Goal: Find contact information: Find contact information

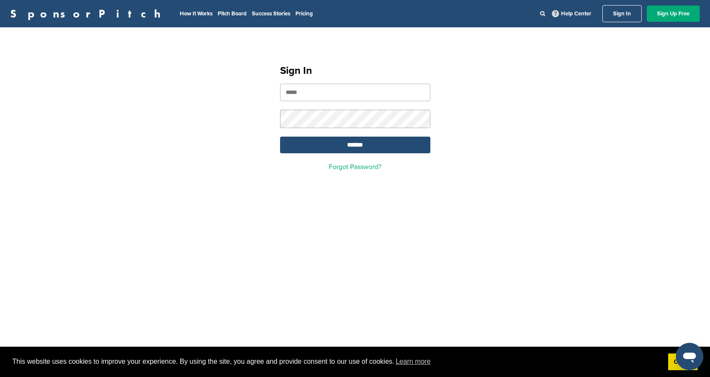
click at [390, 81] on div "Sign In ******* Forgot Password?" at bounding box center [355, 114] width 171 height 133
click at [381, 91] on input "email" at bounding box center [355, 92] width 150 height 17
type input "**********"
click at [376, 145] on input "*******" at bounding box center [355, 145] width 150 height 17
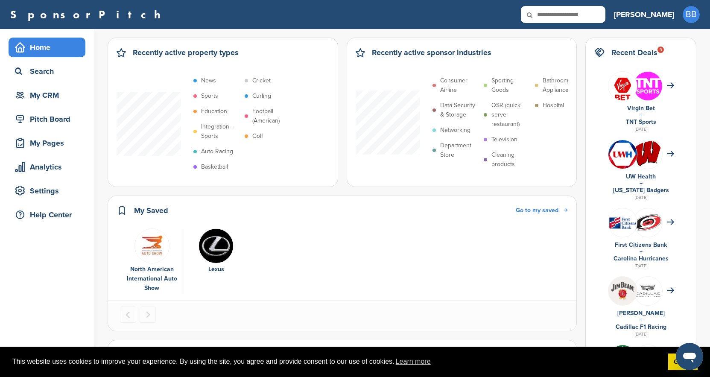
click at [236, 14] on div "SponsorPitch" at bounding box center [307, 14] width 595 height 17
click at [26, 76] on div "Search" at bounding box center [49, 71] width 73 height 15
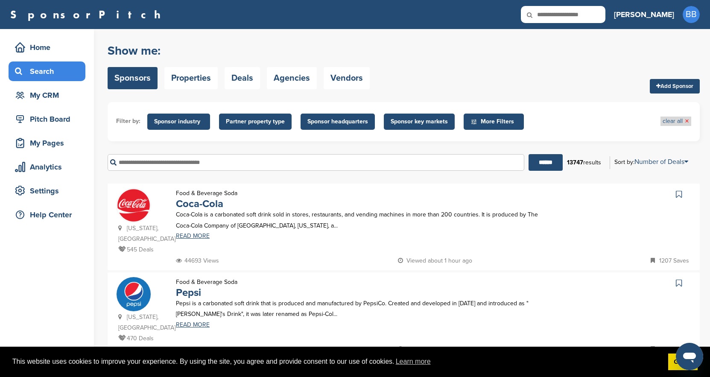
click at [681, 121] on link "clear all ×" at bounding box center [675, 120] width 26 height 9
click at [687, 120] on span "×" at bounding box center [686, 120] width 4 height 9
click at [472, 125] on icon at bounding box center [473, 121] width 7 height 7
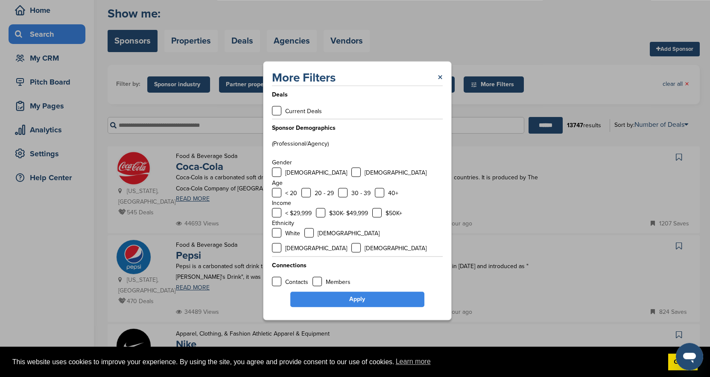
scroll to position [75, 0]
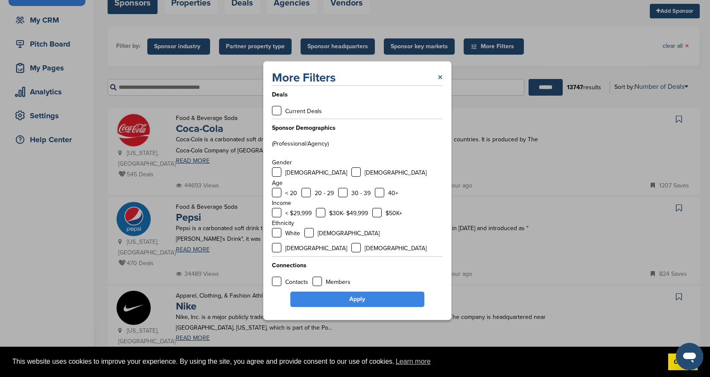
click at [440, 84] on link "×" at bounding box center [439, 77] width 5 height 15
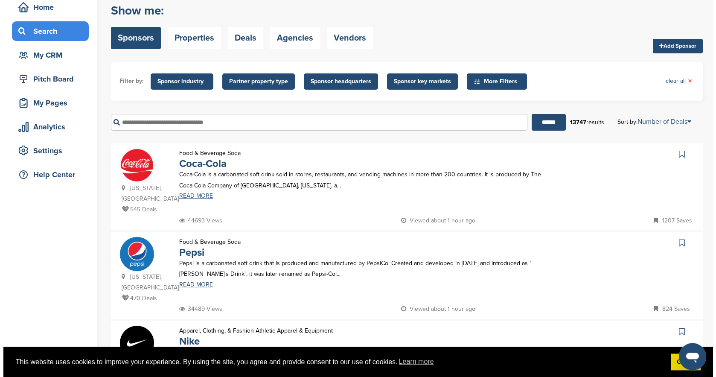
scroll to position [0, 0]
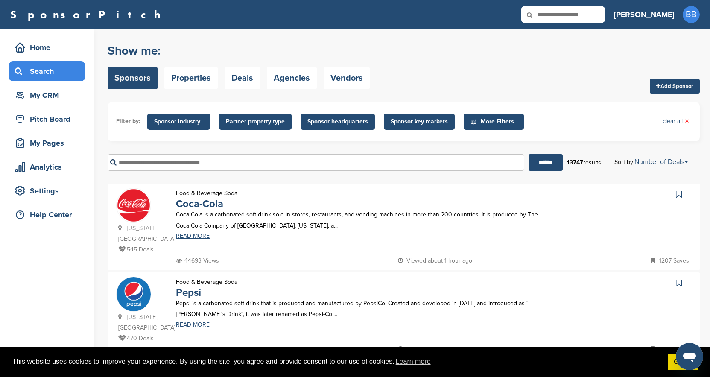
click at [180, 123] on span "Sponsor industry" at bounding box center [178, 121] width 49 height 9
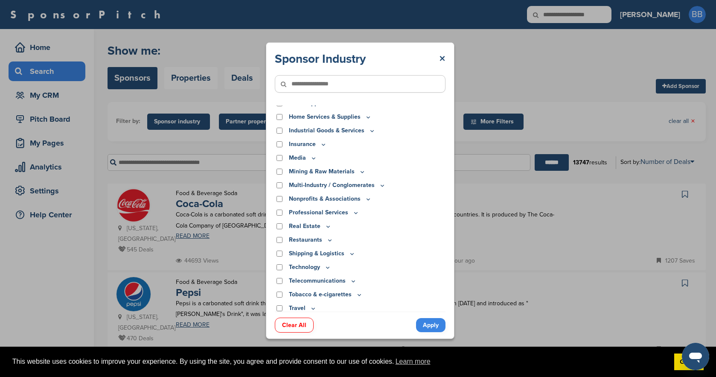
scroll to position [180, 0]
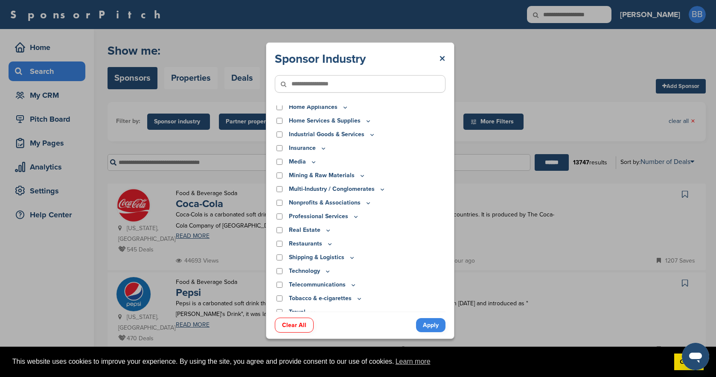
click at [328, 268] on icon at bounding box center [327, 271] width 7 height 7
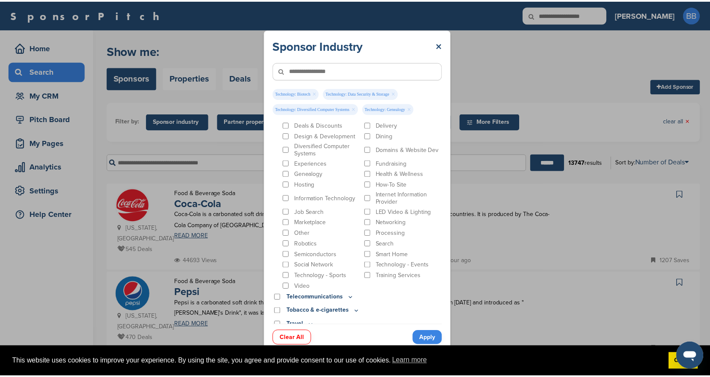
scroll to position [412, 0]
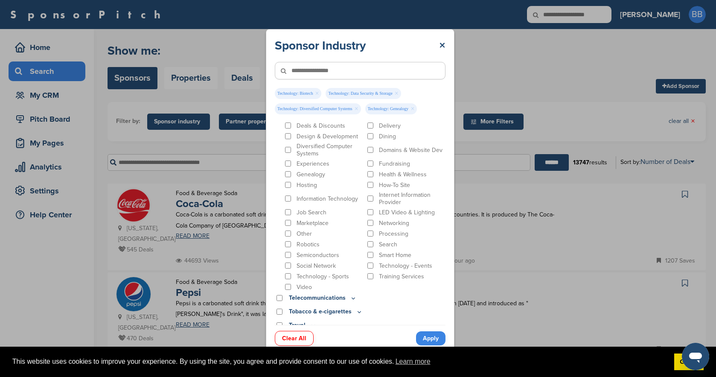
click at [433, 337] on link "Apply" at bounding box center [430, 338] width 29 height 14
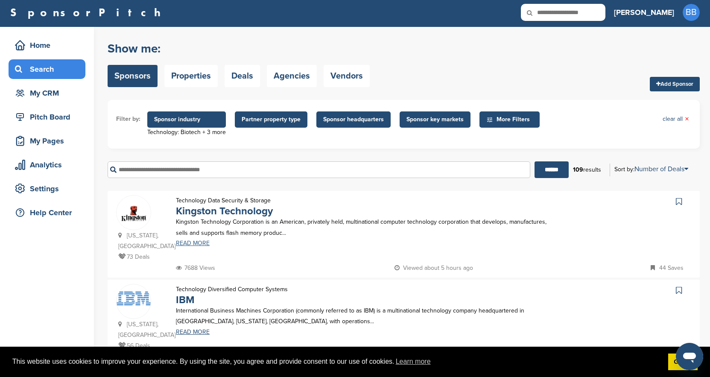
scroll to position [7, 0]
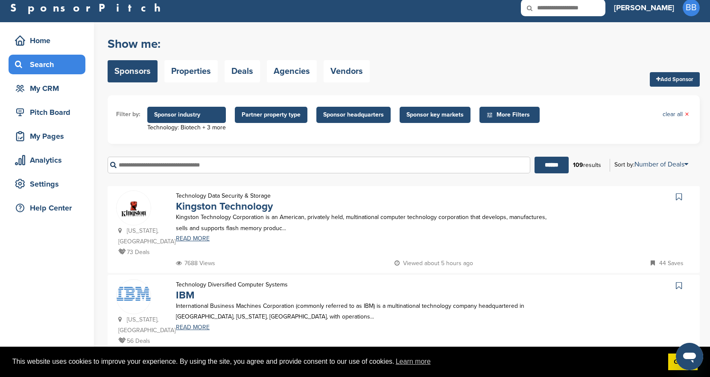
click at [360, 113] on span "Sponsor headquarters" at bounding box center [353, 114] width 61 height 9
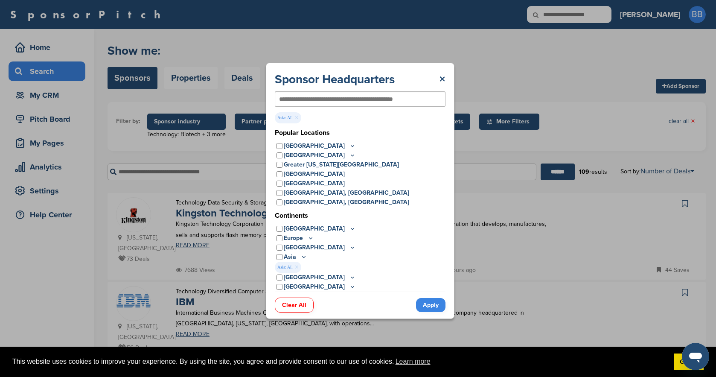
click at [436, 303] on link "Apply" at bounding box center [430, 305] width 29 height 14
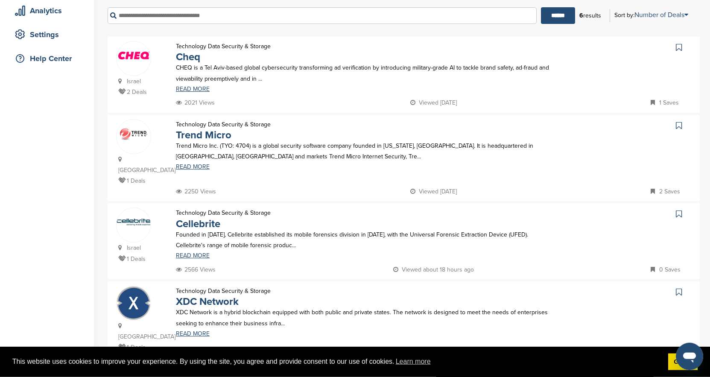
scroll to position [61, 0]
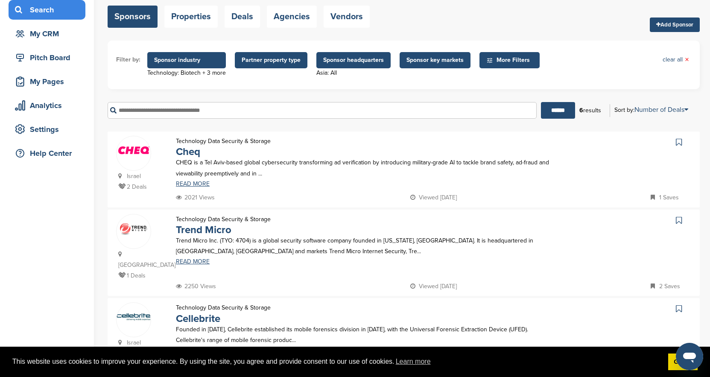
click at [211, 58] on span "Sponsor industry" at bounding box center [186, 59] width 65 height 9
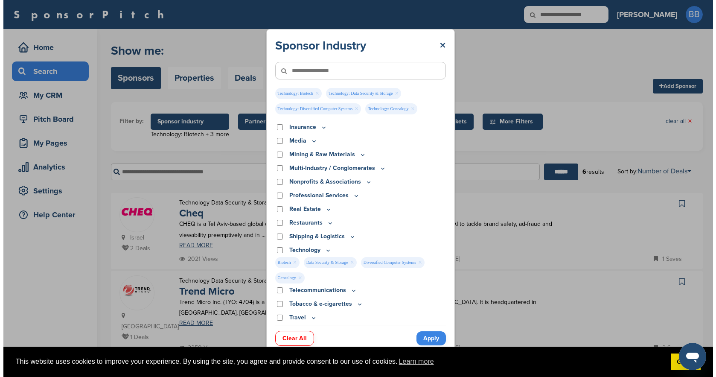
scroll to position [214, 0]
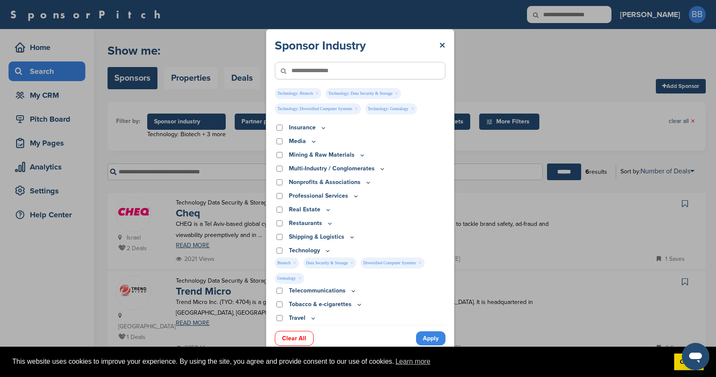
click at [351, 264] on link "×" at bounding box center [352, 262] width 4 height 9
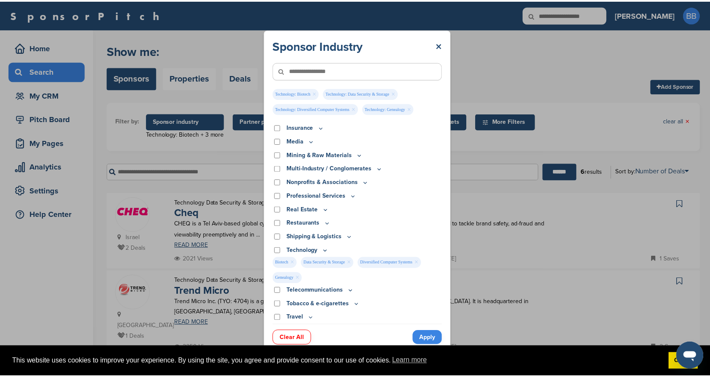
scroll to position [199, 0]
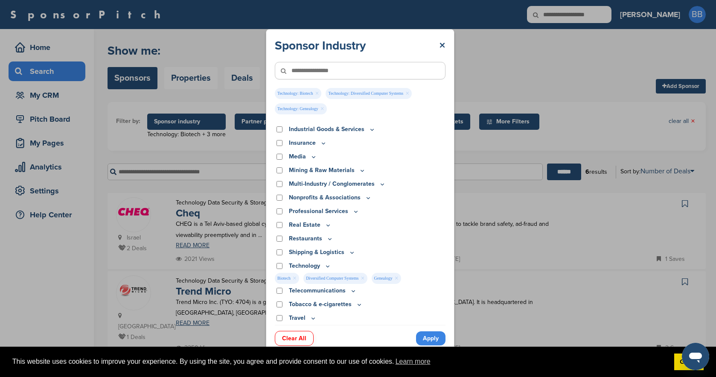
click at [430, 339] on link "Apply" at bounding box center [430, 338] width 29 height 14
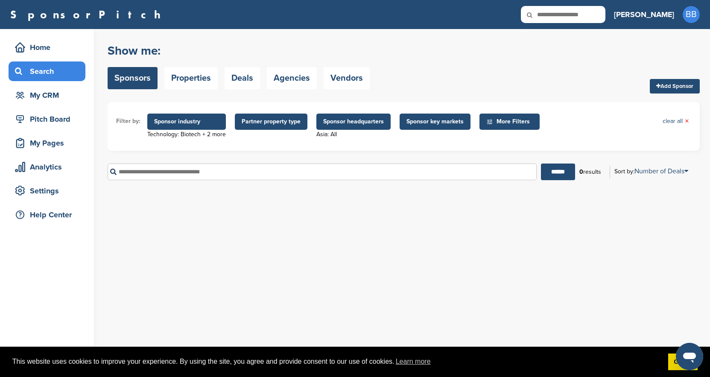
click at [347, 119] on span "Sponsor headquarters" at bounding box center [353, 121] width 61 height 9
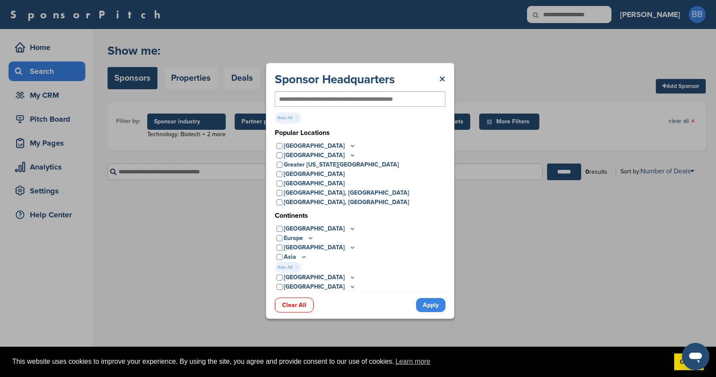
click at [295, 266] on span "Asia: All ×" at bounding box center [288, 267] width 26 height 11
click at [297, 267] on link "×" at bounding box center [297, 266] width 4 height 9
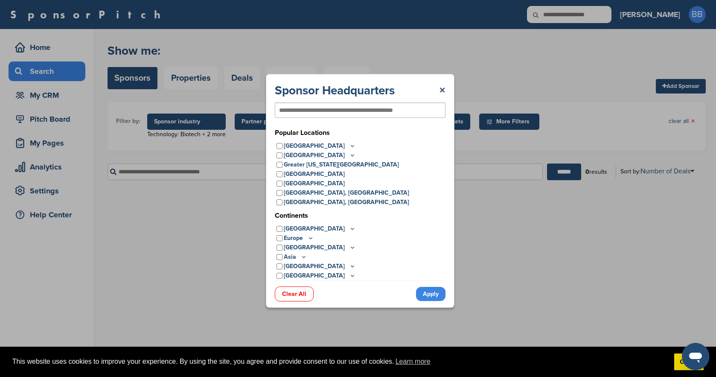
click at [424, 294] on link "Apply" at bounding box center [430, 294] width 29 height 14
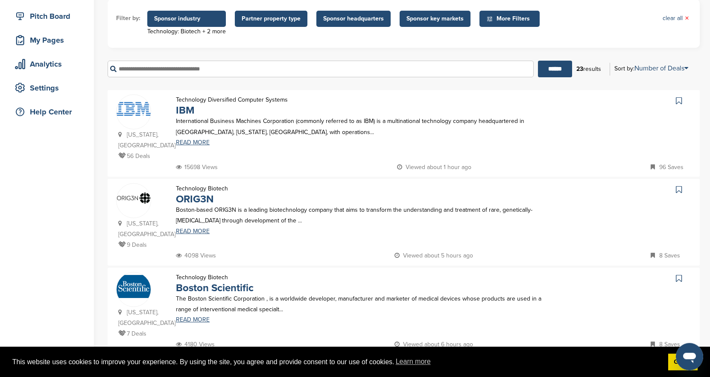
scroll to position [109, 0]
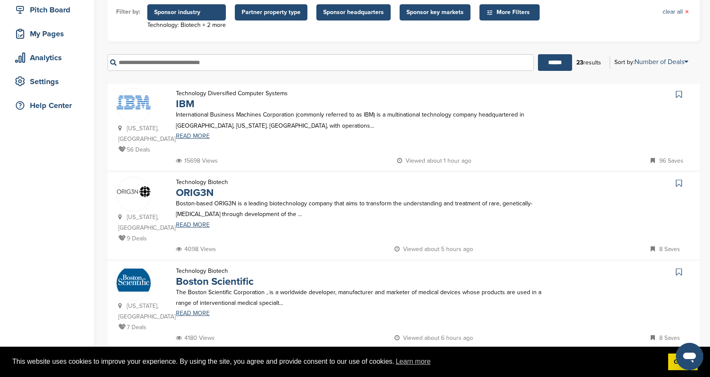
click at [189, 230] on div "Technology Biotech ORIG3N Boston-based ORIG3N is a leading biotechnology compan…" at bounding box center [363, 210] width 393 height 67
click at [186, 226] on link "READ MORE" at bounding box center [363, 225] width 375 height 6
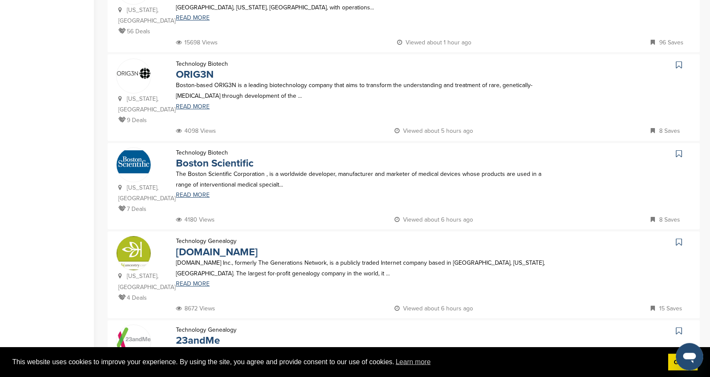
scroll to position [232, 0]
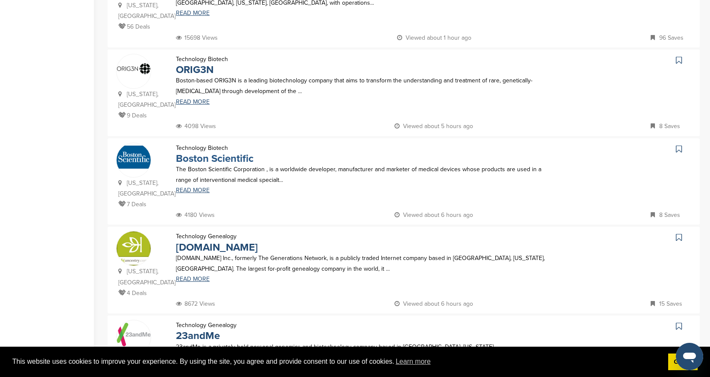
click at [192, 165] on link "Boston Scientific" at bounding box center [215, 158] width 78 height 12
click at [195, 165] on link "Boston Scientific" at bounding box center [215, 158] width 78 height 12
click at [193, 193] on link "READ MORE" at bounding box center [363, 190] width 375 height 6
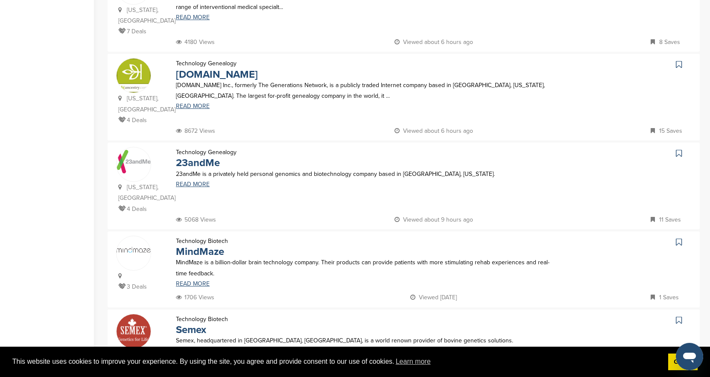
scroll to position [396, 0]
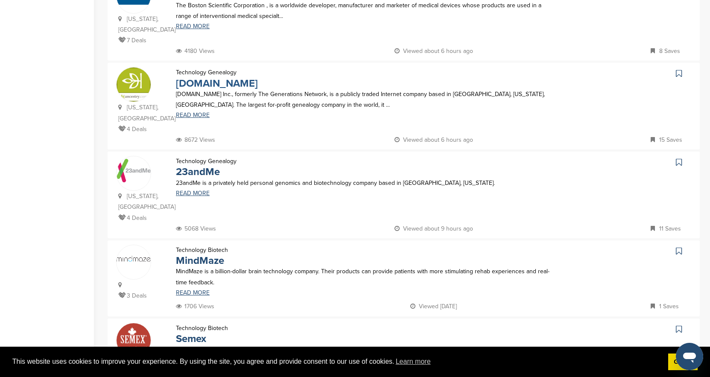
click at [193, 90] on link "Ancestry.com" at bounding box center [217, 83] width 82 height 12
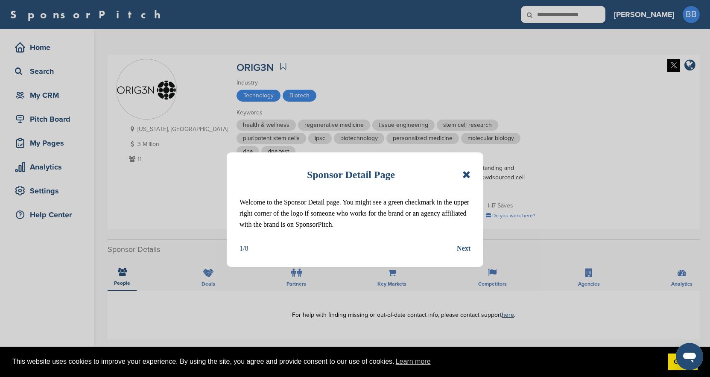
click at [471, 174] on div "Sponsor Detail Page Welcome to the Sponsor Detail page. You might see a green c…" at bounding box center [355, 209] width 256 height 114
click at [464, 173] on icon at bounding box center [466, 174] width 8 height 10
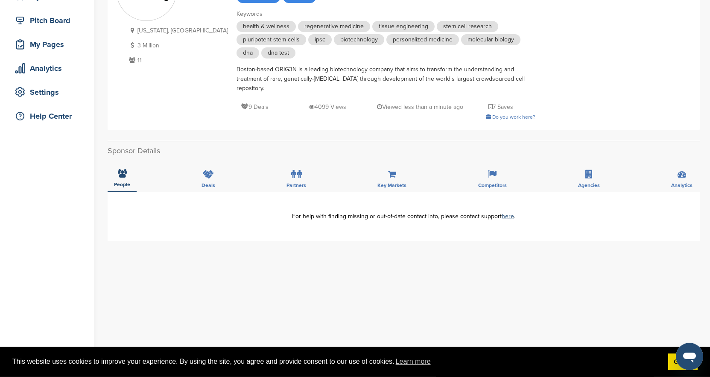
scroll to position [102, 0]
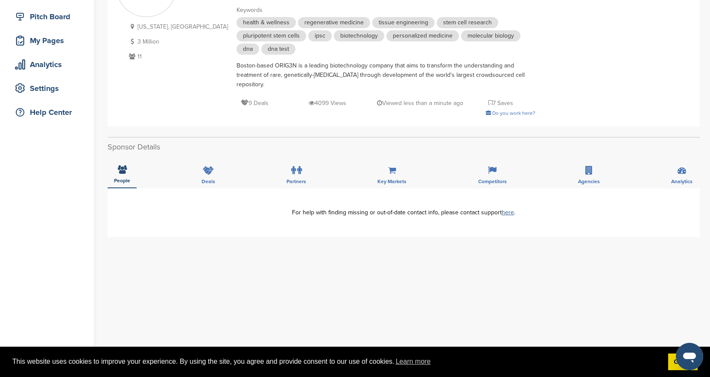
click at [506, 213] on link "here" at bounding box center [507, 212] width 12 height 7
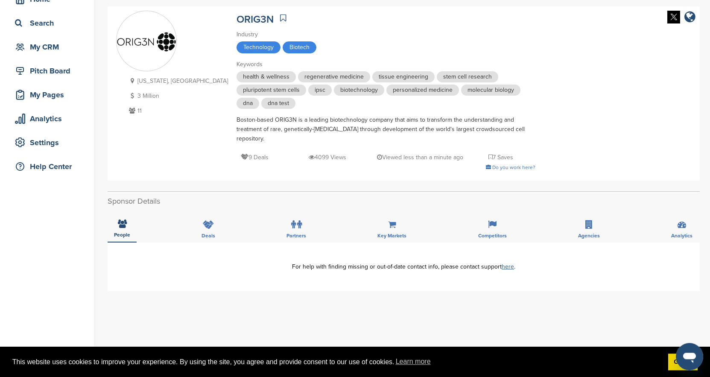
scroll to position [48, 0]
click at [201, 231] on div "Deals" at bounding box center [208, 227] width 26 height 32
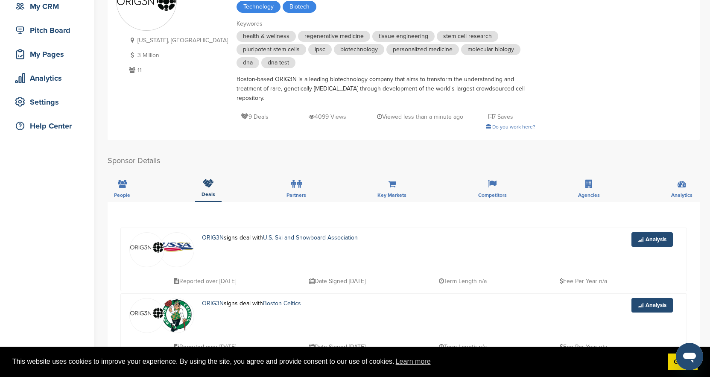
scroll to position [0, 0]
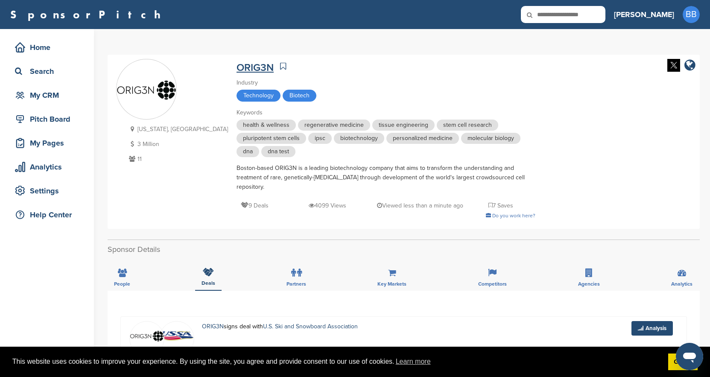
click at [236, 67] on link "ORIG3N" at bounding box center [254, 67] width 37 height 12
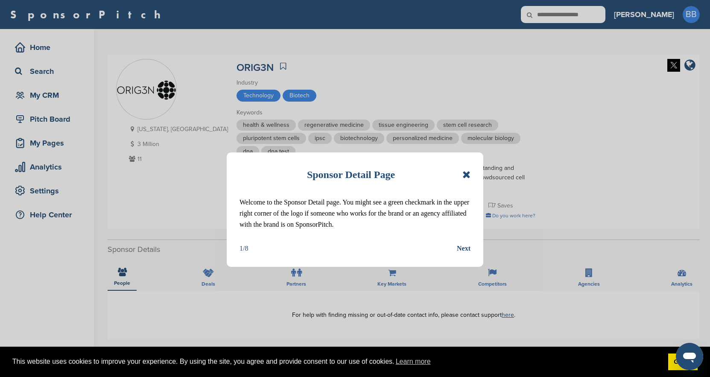
click at [470, 175] on div "Sponsor Detail Page Welcome to the Sponsor Detail page. You might see a green c…" at bounding box center [355, 209] width 256 height 114
click at [463, 174] on icon at bounding box center [466, 174] width 8 height 10
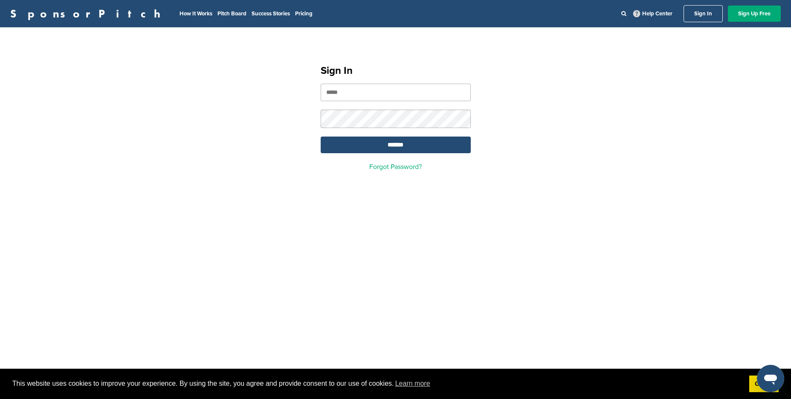
type input "**********"
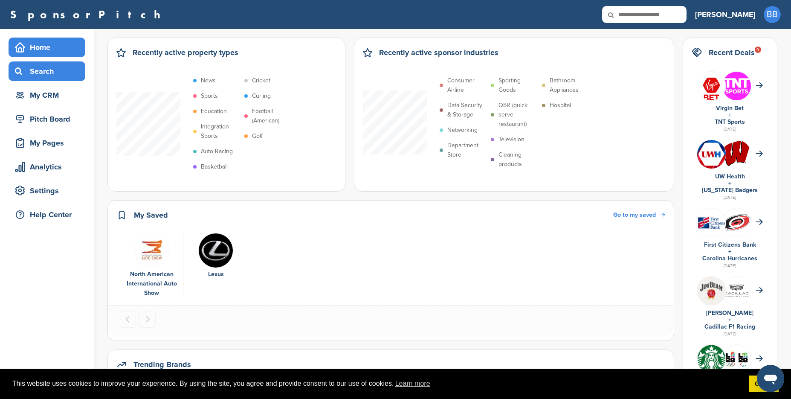
click at [49, 73] on div "Search" at bounding box center [49, 71] width 73 height 15
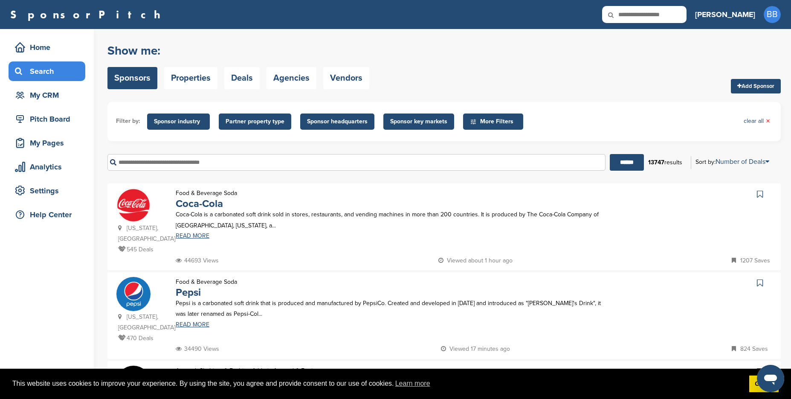
click at [180, 119] on span "Sponsor industry" at bounding box center [178, 121] width 49 height 9
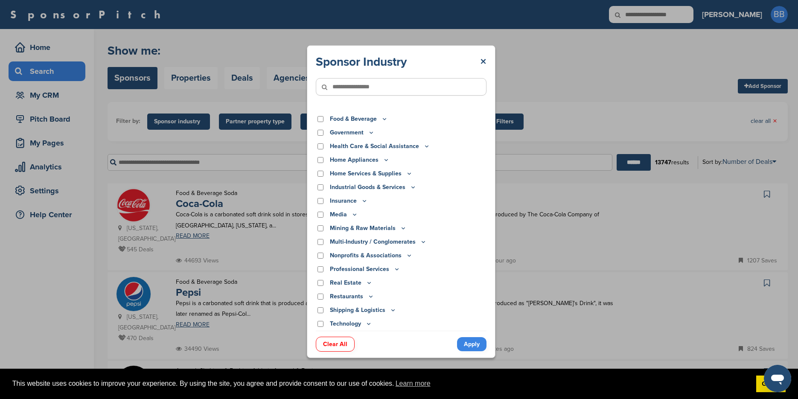
scroll to position [172, 0]
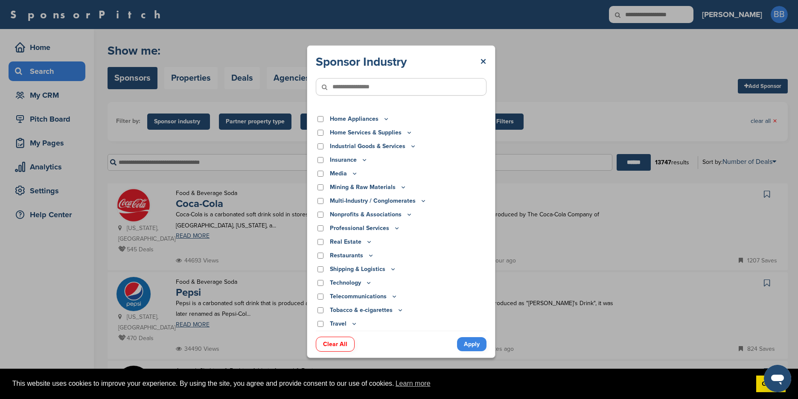
click at [371, 283] on icon at bounding box center [368, 282] width 7 height 7
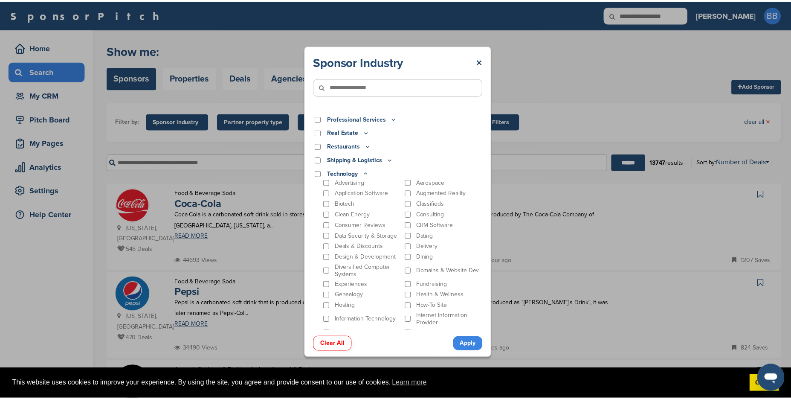
scroll to position [302, 0]
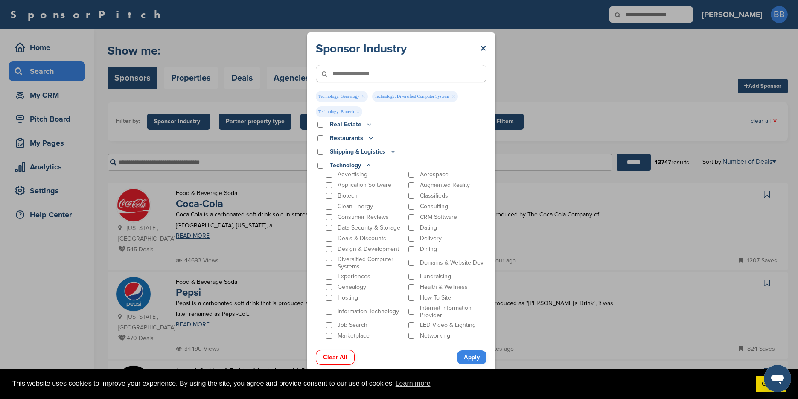
click at [474, 357] on link "Apply" at bounding box center [471, 357] width 29 height 14
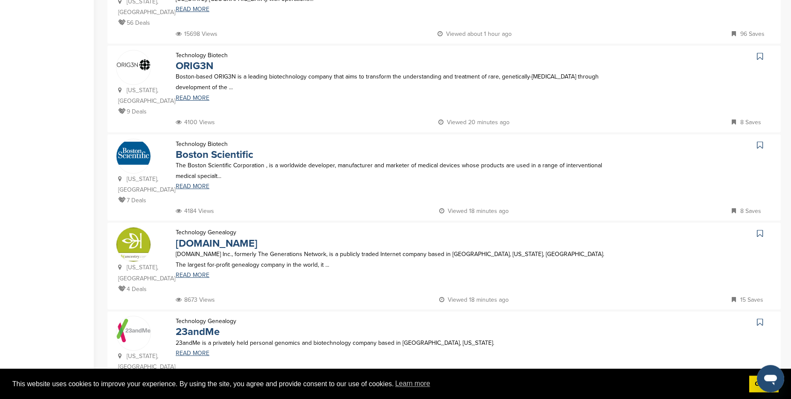
scroll to position [287, 0]
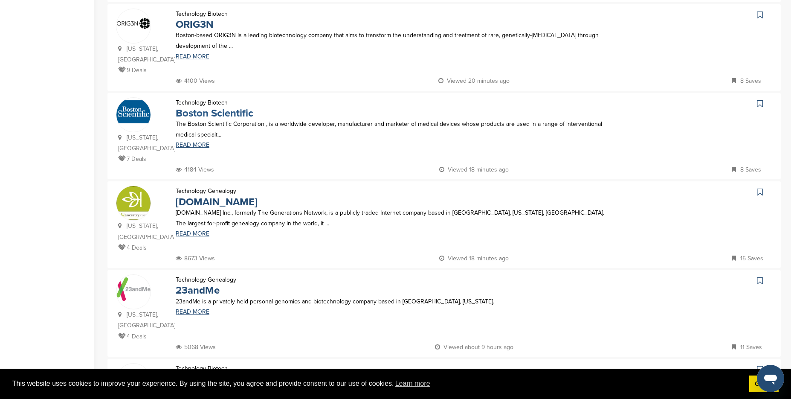
click at [204, 119] on link "Boston Scientific" at bounding box center [215, 113] width 78 height 12
click at [212, 208] on link "Ancestry.com" at bounding box center [217, 202] width 82 height 12
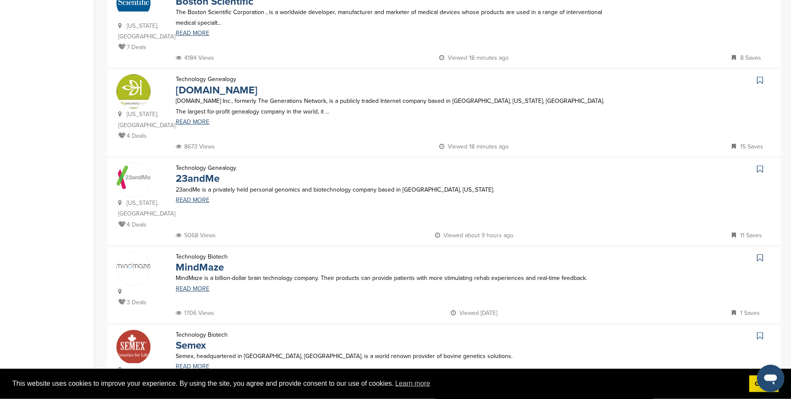
scroll to position [423, 0]
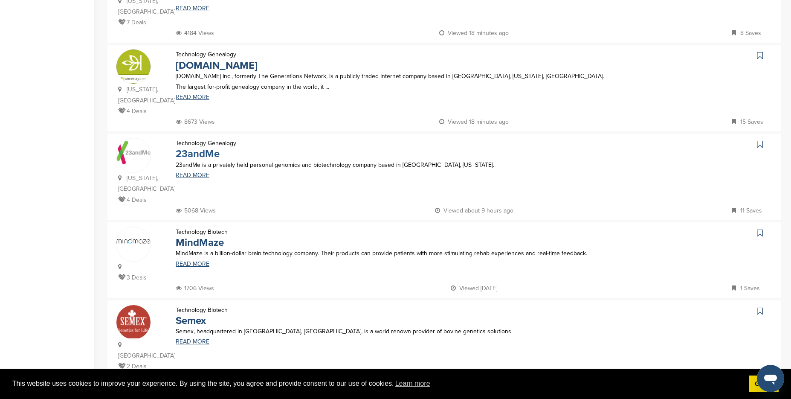
click at [189, 160] on link "23andMe" at bounding box center [198, 154] width 44 height 12
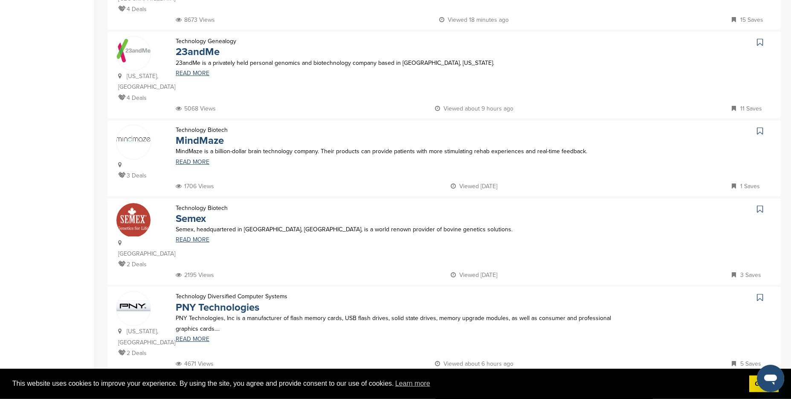
scroll to position [526, 0]
click at [200, 146] on link "MindMaze" at bounding box center [200, 140] width 48 height 12
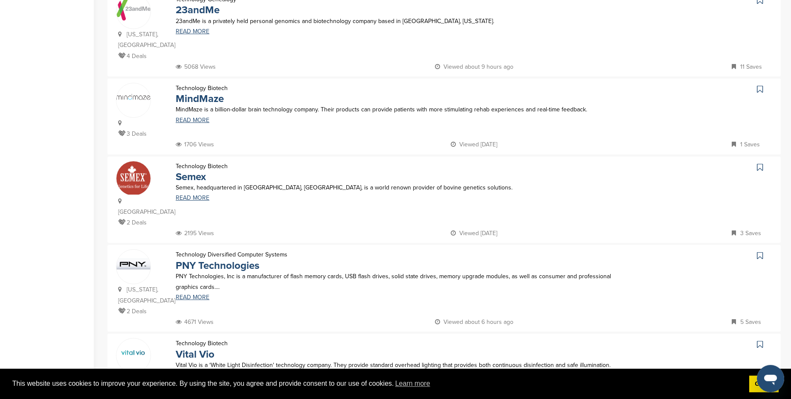
scroll to position [573, 0]
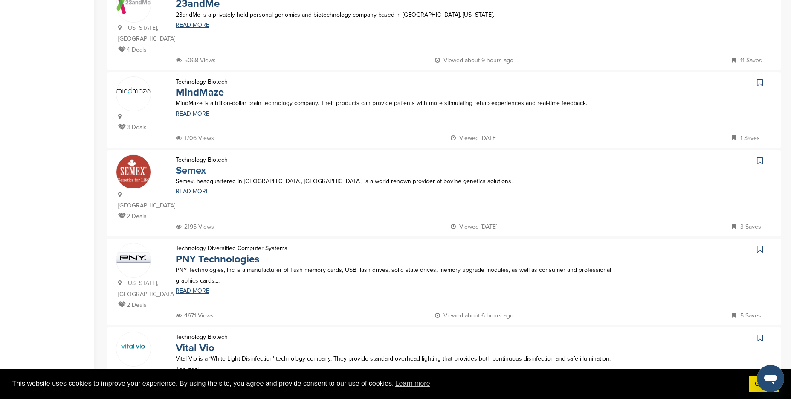
click at [187, 177] on link "Semex" at bounding box center [191, 170] width 30 height 12
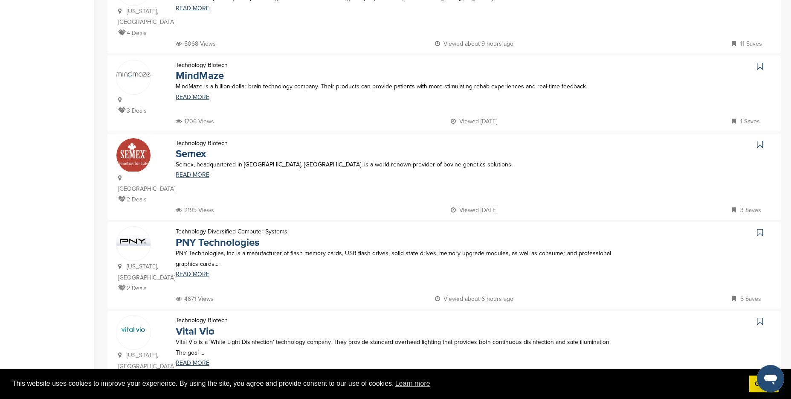
scroll to position [621, 0]
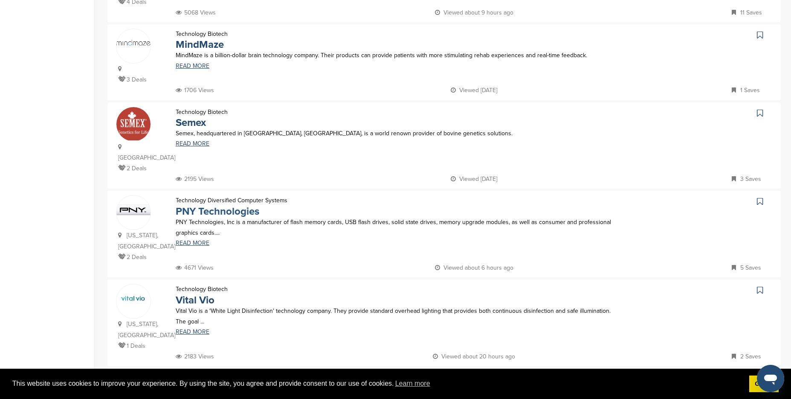
click at [191, 213] on link "PNY Technologies" at bounding box center [218, 211] width 84 height 12
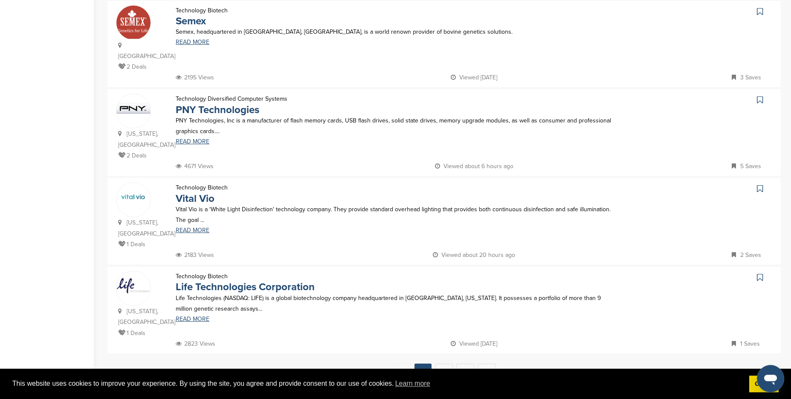
scroll to position [724, 0]
click at [192, 200] on link "Vital Vio" at bounding box center [195, 198] width 39 height 12
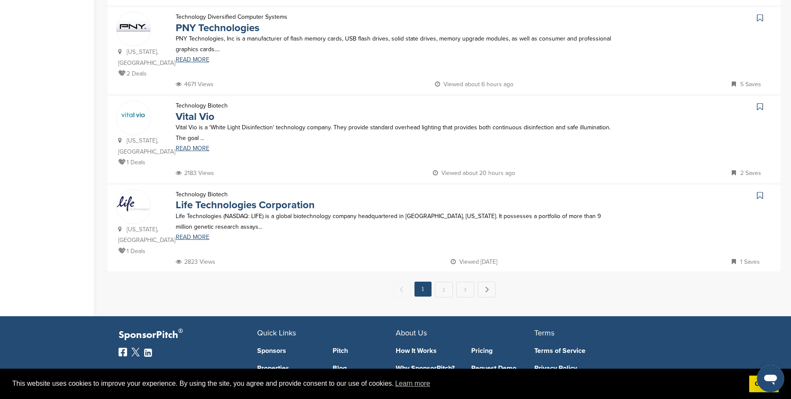
scroll to position [806, 0]
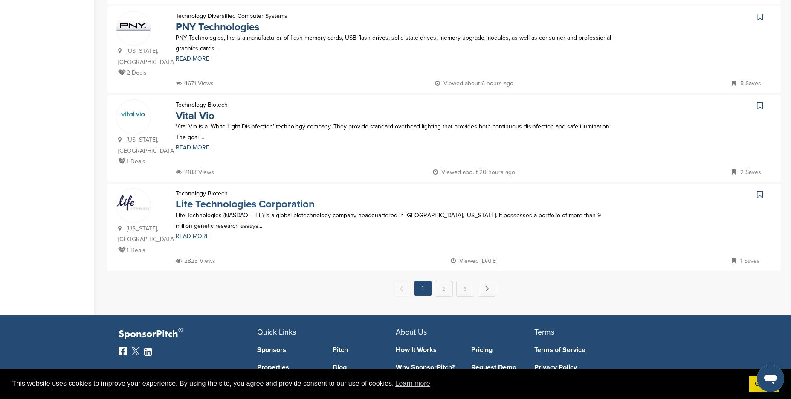
click at [227, 207] on link "Life Technologies Corporation" at bounding box center [245, 204] width 139 height 12
click at [444, 288] on link "2" at bounding box center [444, 289] width 18 height 16
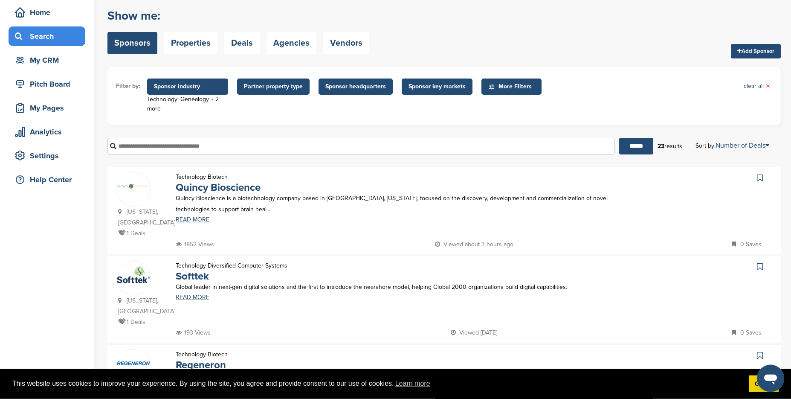
scroll to position [41, 0]
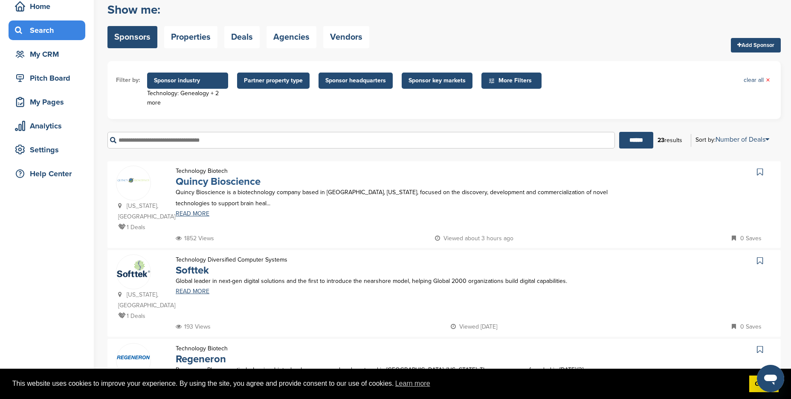
click at [192, 183] on link "Quincy Bioscience" at bounding box center [218, 181] width 85 height 12
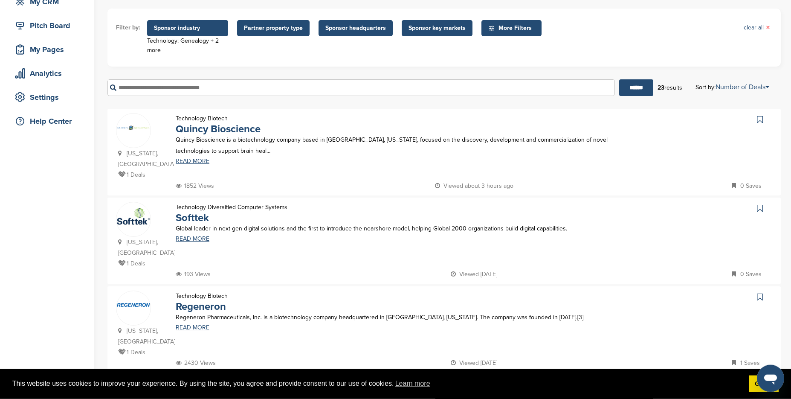
scroll to position [102, 0]
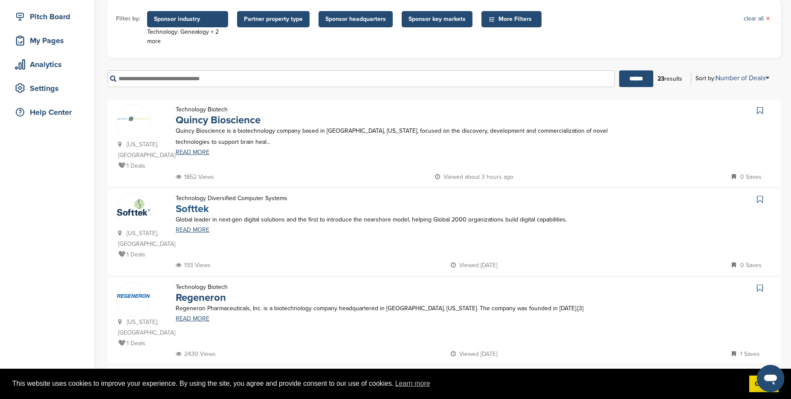
click at [192, 211] on link "Softtek" at bounding box center [192, 209] width 33 height 12
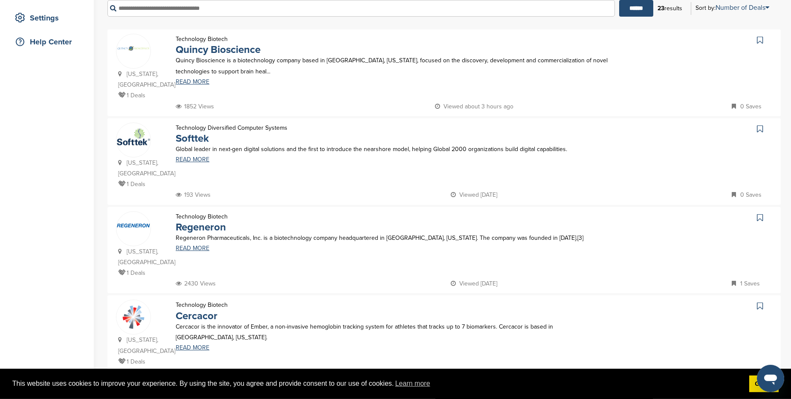
scroll to position [184, 0]
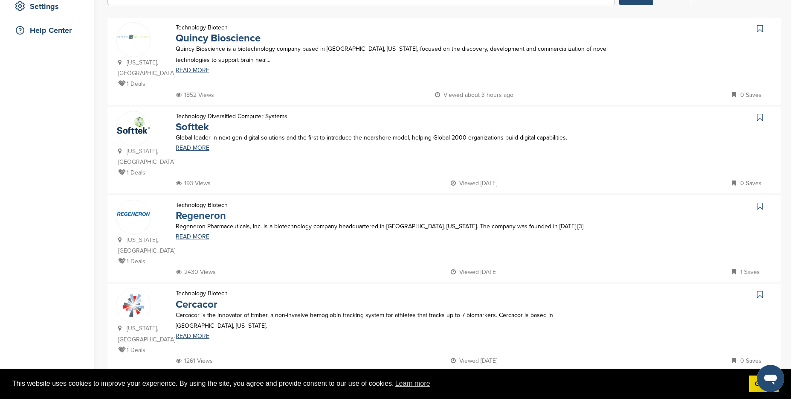
click at [195, 209] on link "Regeneron" at bounding box center [201, 215] width 50 height 12
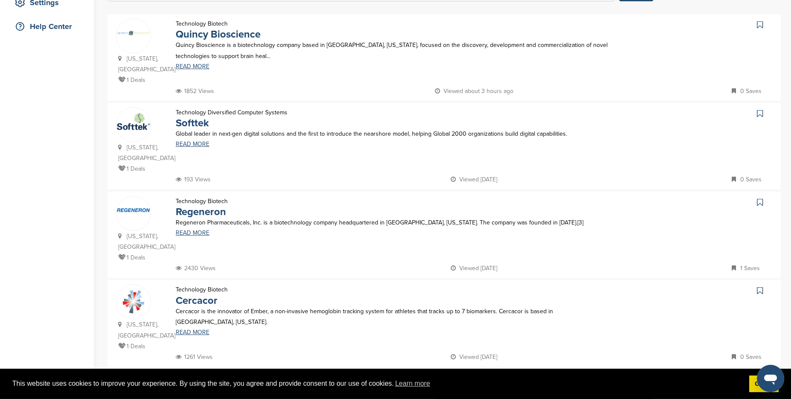
scroll to position [239, 0]
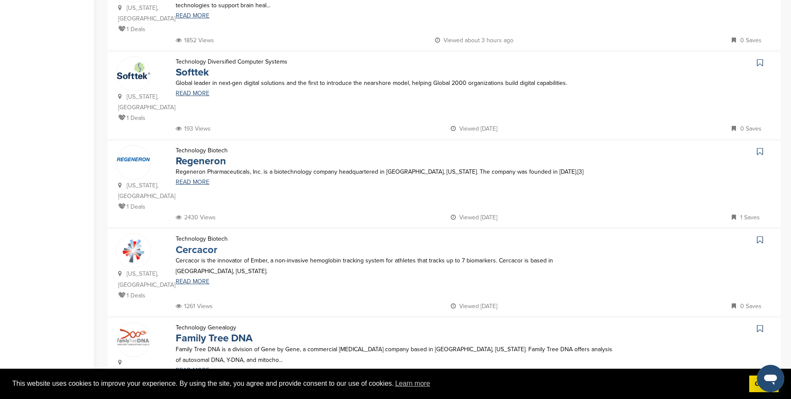
click at [187, 244] on link "Cercacor" at bounding box center [197, 250] width 42 height 12
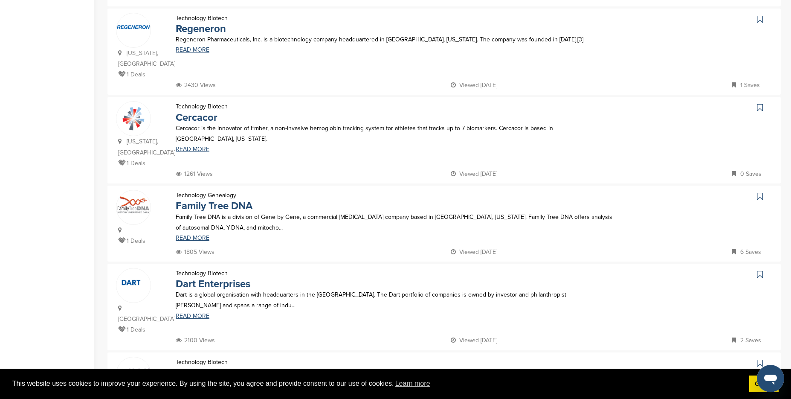
scroll to position [389, 0]
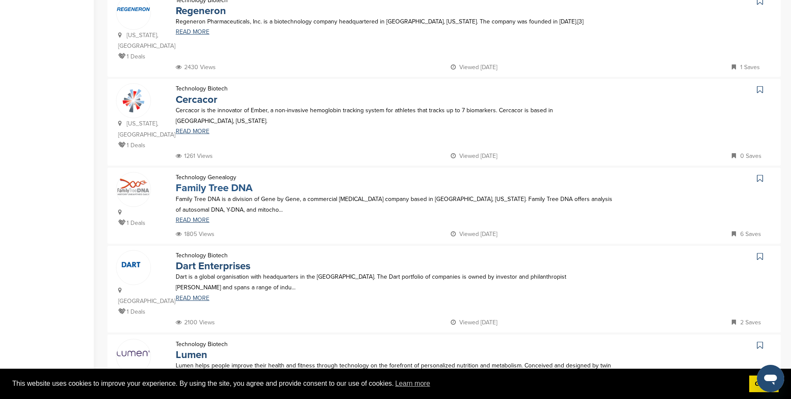
click at [196, 182] on link "Family Tree DNA" at bounding box center [214, 188] width 77 height 12
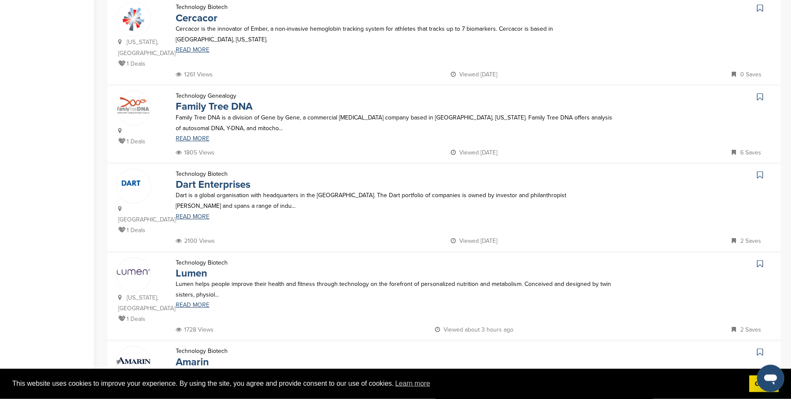
scroll to position [471, 0]
click at [193, 178] on link "Dart Enterprises" at bounding box center [213, 184] width 75 height 12
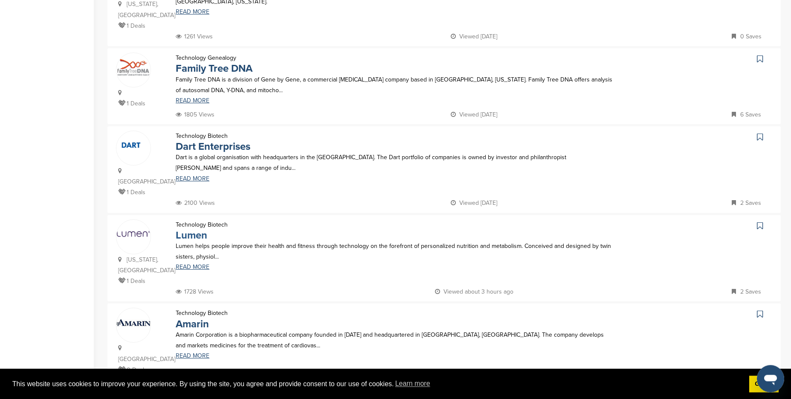
scroll to position [519, 0]
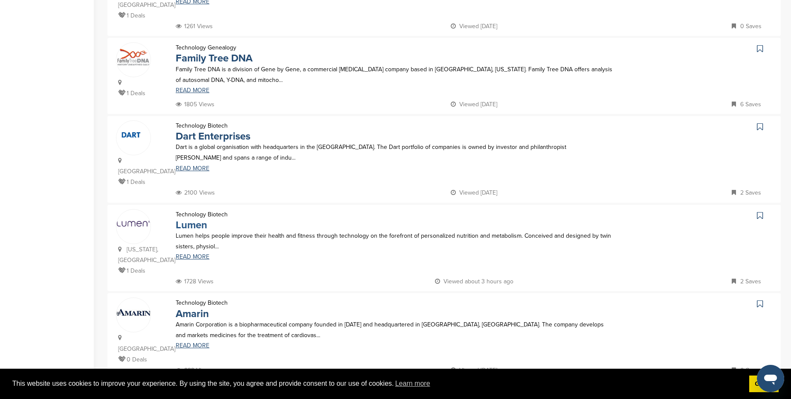
click at [190, 219] on link "Lumen" at bounding box center [192, 225] width 32 height 12
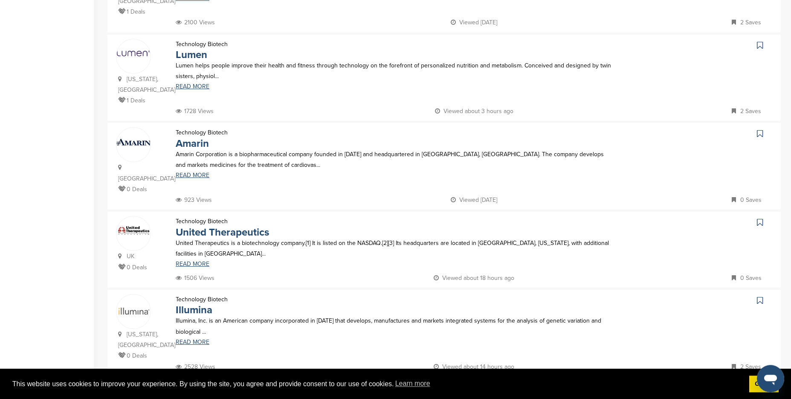
scroll to position [690, 0]
click at [187, 137] on link "Amarin" at bounding box center [192, 143] width 33 height 12
click at [192, 226] on link "United Therapeutics" at bounding box center [222, 232] width 93 height 12
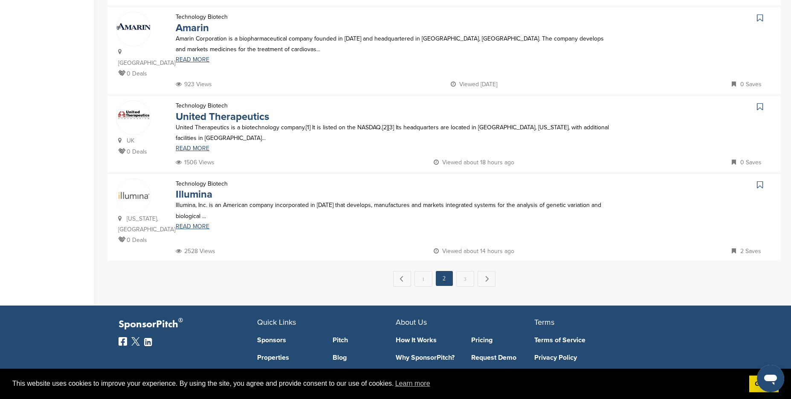
scroll to position [833, 0]
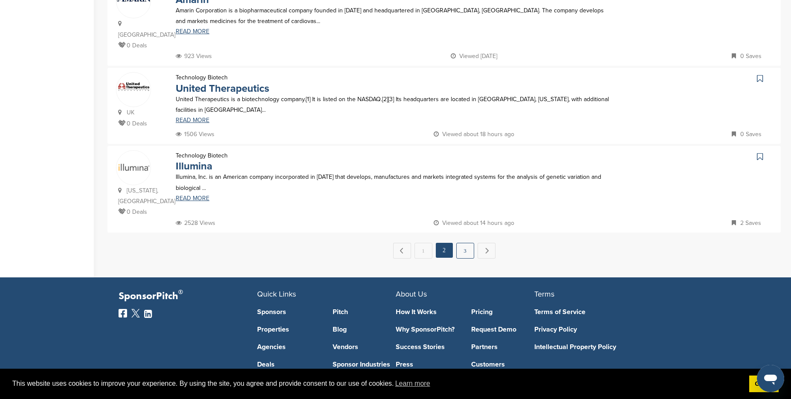
click at [464, 243] on link "3" at bounding box center [466, 251] width 18 height 16
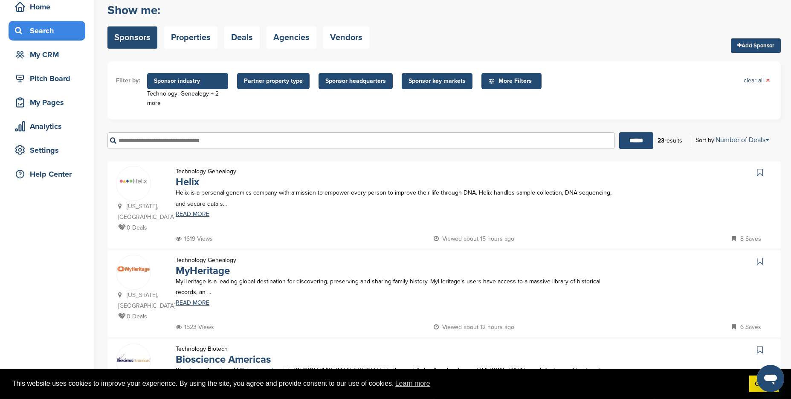
scroll to position [41, 0]
click at [192, 186] on link "Helix" at bounding box center [187, 181] width 23 height 12
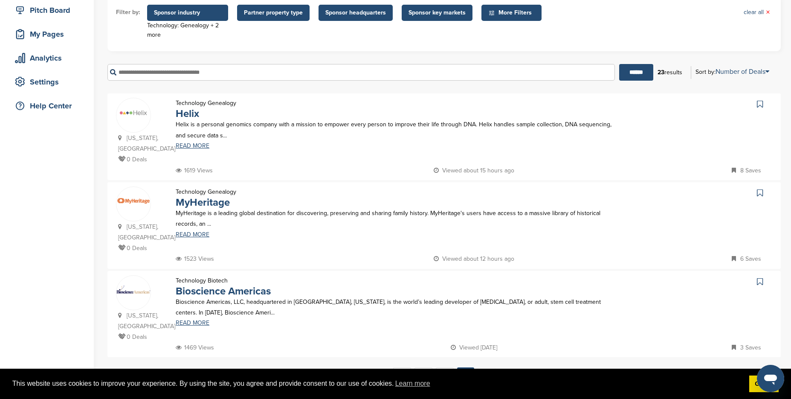
scroll to position [109, 0]
click at [200, 203] on link "MyHeritage" at bounding box center [203, 202] width 54 height 12
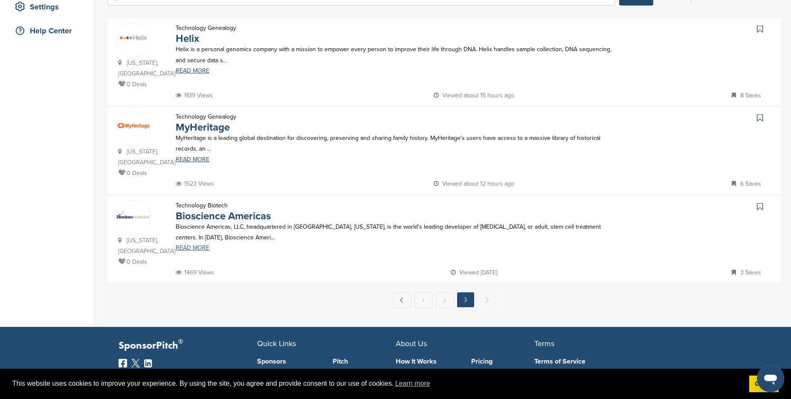
scroll to position [184, 0]
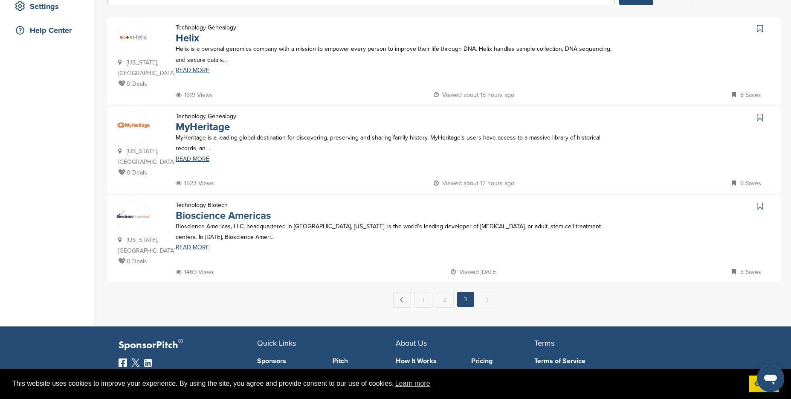
click at [204, 209] on link "Bioscience Americas" at bounding box center [223, 215] width 95 height 12
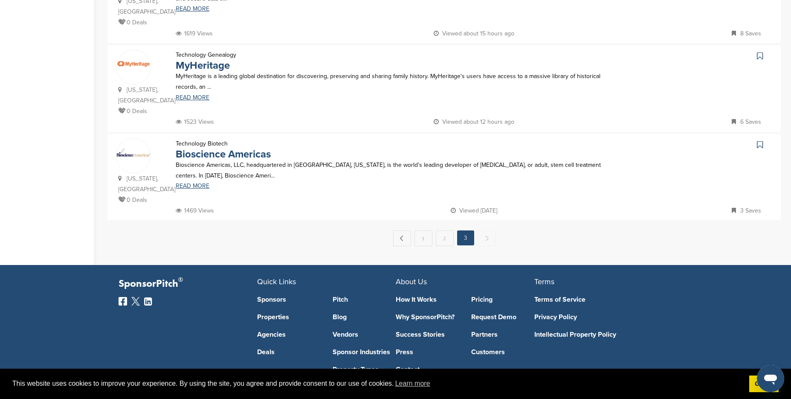
scroll to position [41, 0]
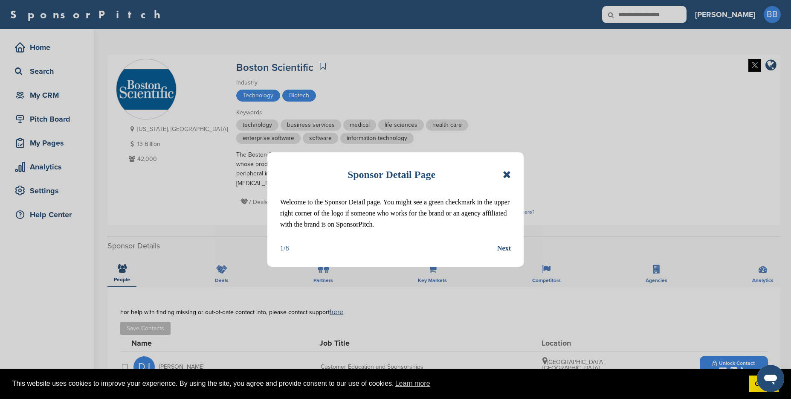
click at [504, 173] on icon at bounding box center [507, 174] width 8 height 10
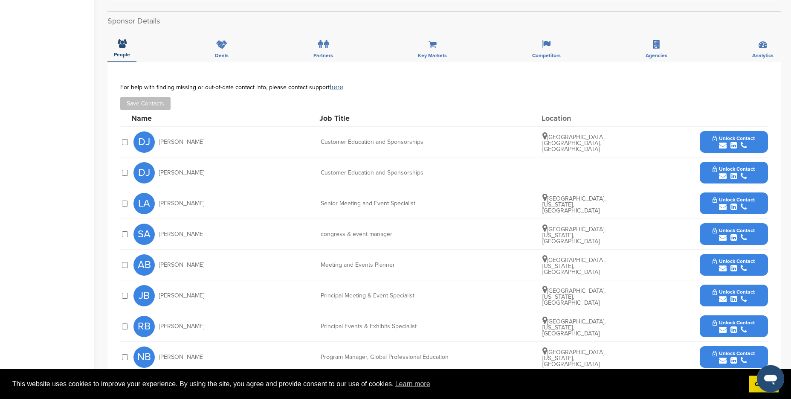
scroll to position [225, 0]
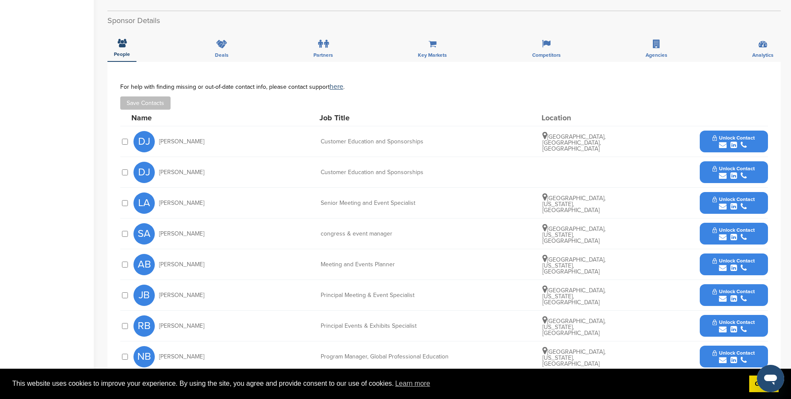
click at [726, 144] on icon "submit" at bounding box center [723, 145] width 8 height 8
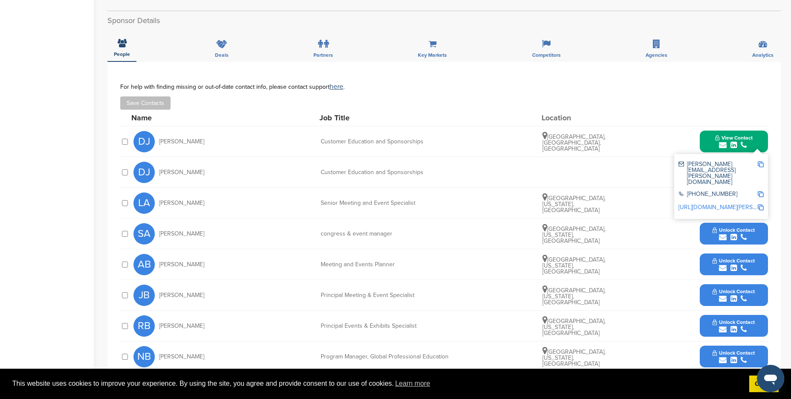
click at [763, 164] on img at bounding box center [761, 164] width 6 height 6
drag, startPoint x: 429, startPoint y: 143, endPoint x: 319, endPoint y: 142, distance: 110.1
click at [321, 142] on div "Customer Education and Sponsorships" at bounding box center [385, 142] width 128 height 6
copy div "Customer Education and Sponsorships"
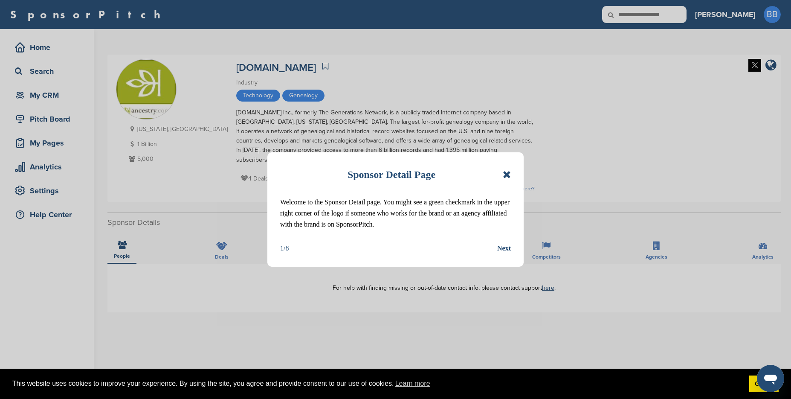
click at [507, 174] on icon at bounding box center [507, 174] width 8 height 10
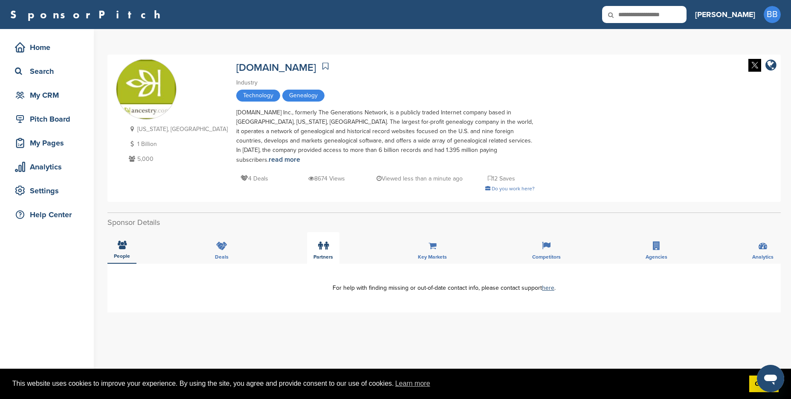
click at [326, 241] on icon at bounding box center [326, 245] width 5 height 9
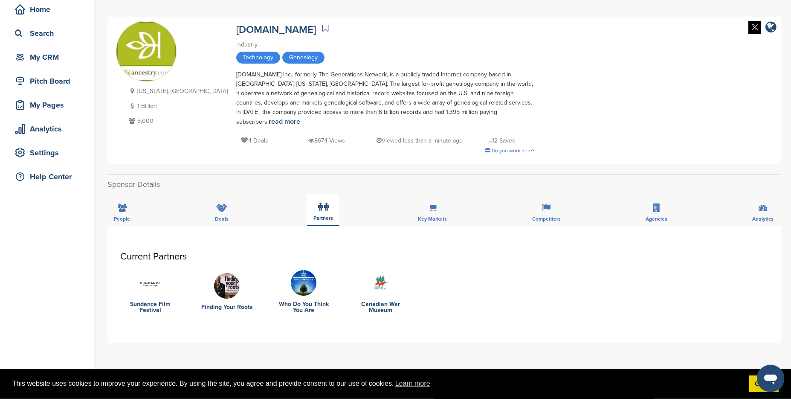
scroll to position [61, 0]
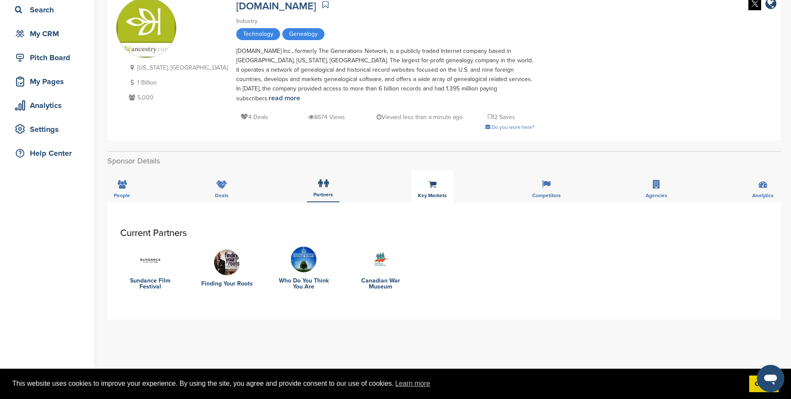
click at [429, 181] on div "Key Markets" at bounding box center [433, 187] width 42 height 32
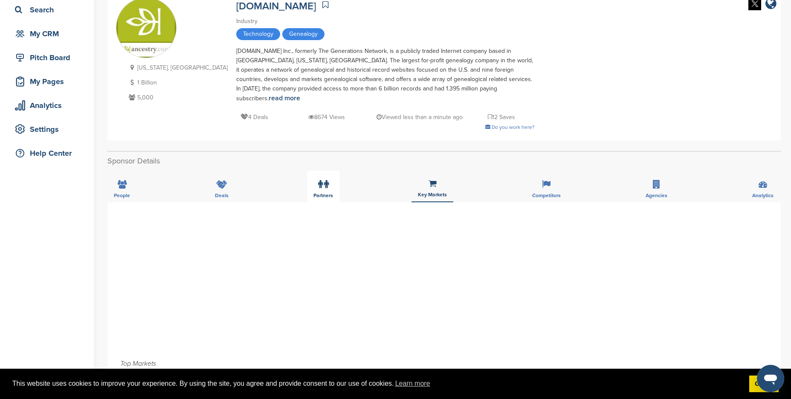
click at [317, 183] on div "Partners" at bounding box center [323, 187] width 32 height 32
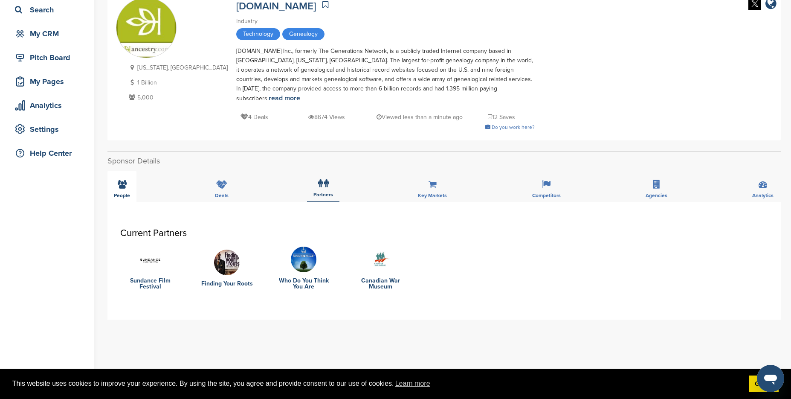
click at [125, 180] on icon at bounding box center [122, 184] width 9 height 9
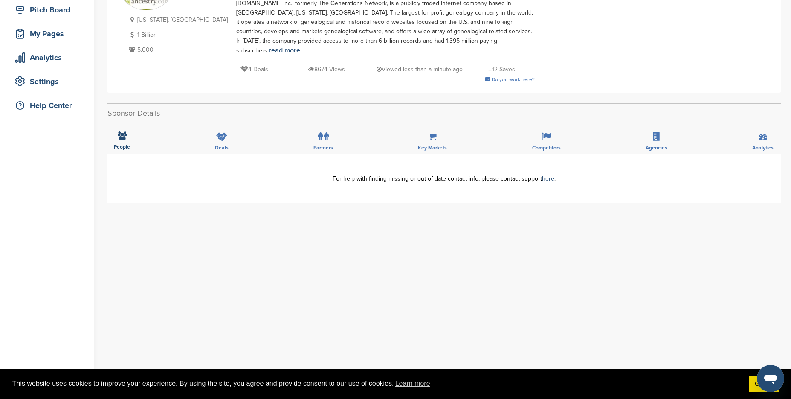
scroll to position [0, 0]
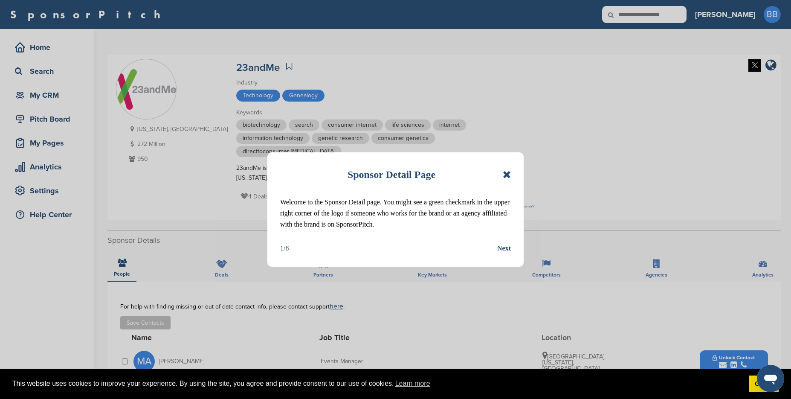
click at [507, 175] on icon at bounding box center [507, 174] width 8 height 10
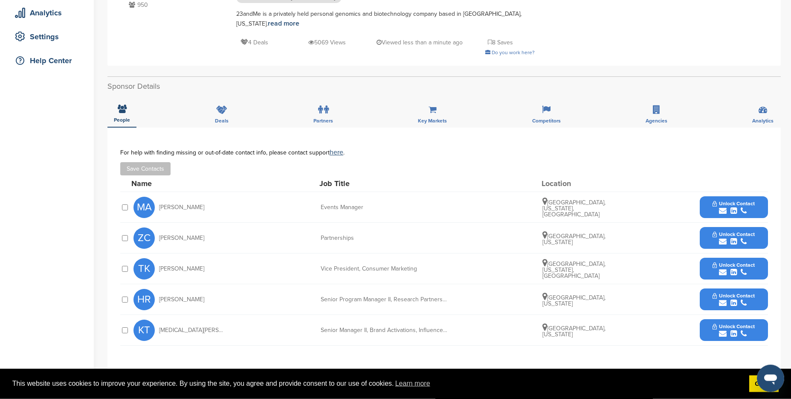
scroll to position [164, 0]
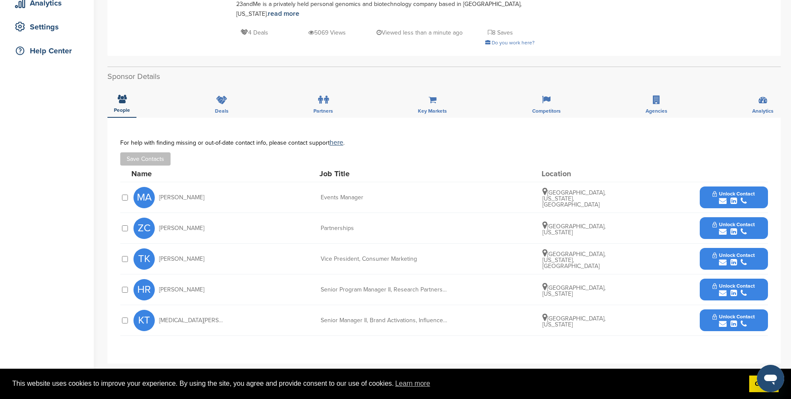
click at [727, 231] on div "submit" at bounding box center [734, 232] width 42 height 8
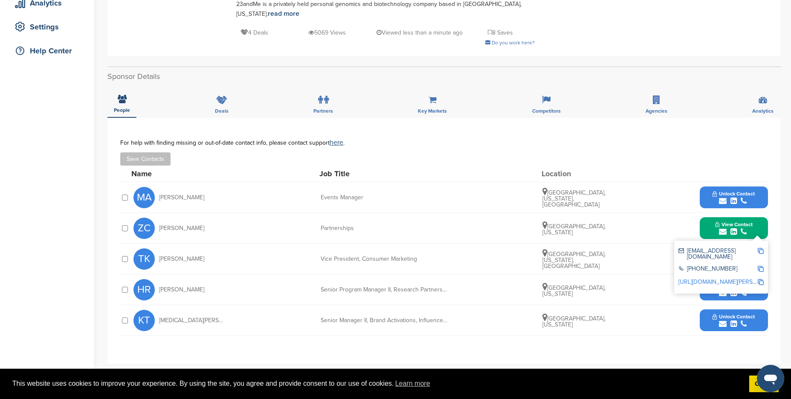
click at [763, 250] on img at bounding box center [761, 251] width 6 height 6
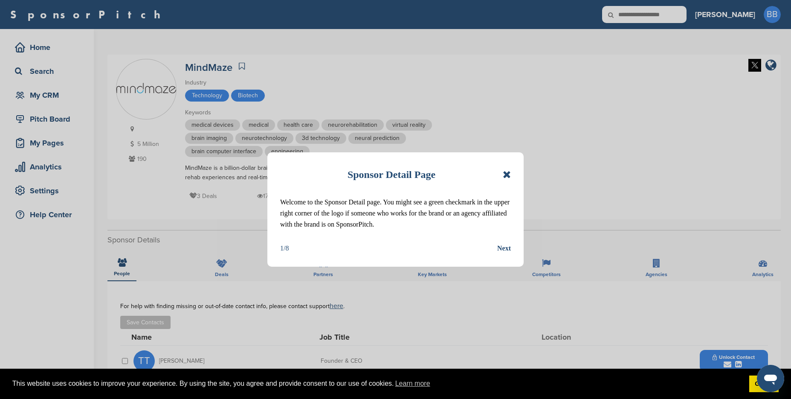
click at [504, 176] on icon at bounding box center [507, 174] width 8 height 10
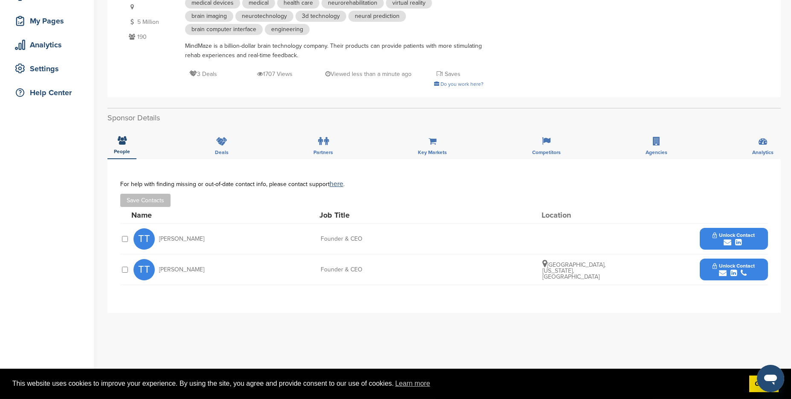
scroll to position [123, 0]
click at [721, 236] on span "Unlock Contact" at bounding box center [734, 234] width 42 height 6
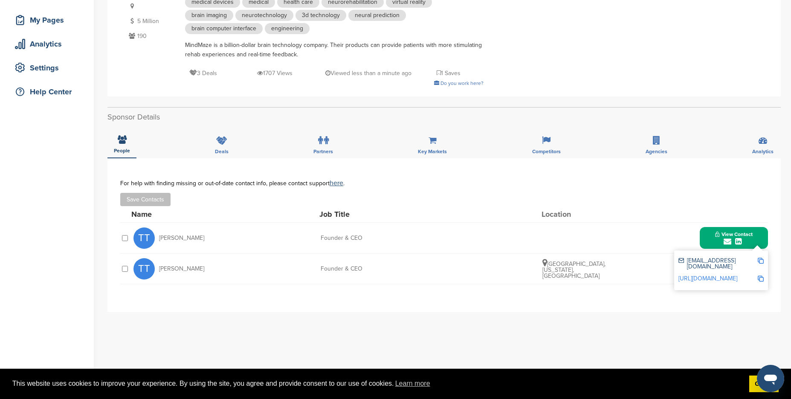
click at [759, 260] on img at bounding box center [761, 261] width 6 height 6
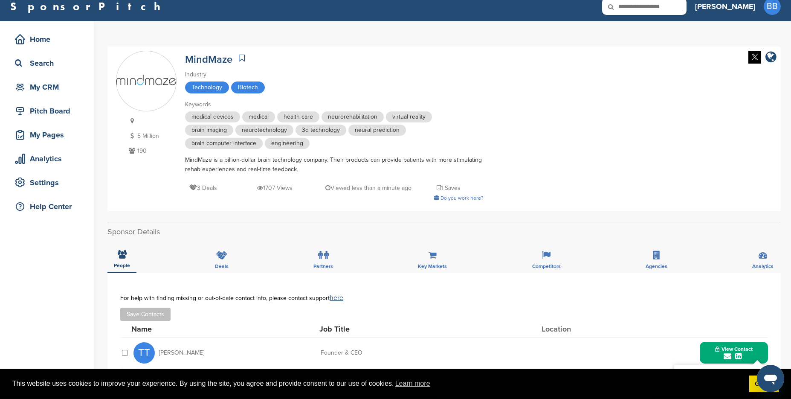
scroll to position [0, 0]
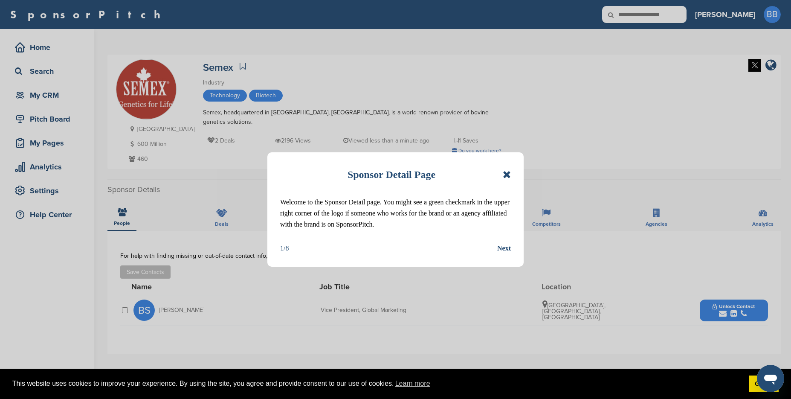
click at [511, 175] on icon at bounding box center [507, 174] width 8 height 10
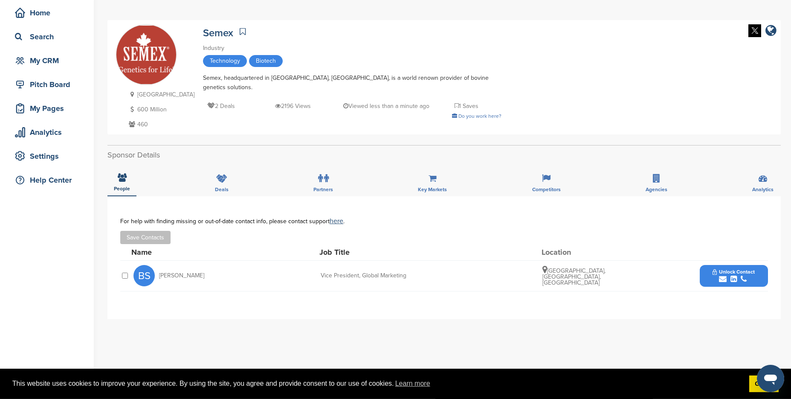
scroll to position [55, 0]
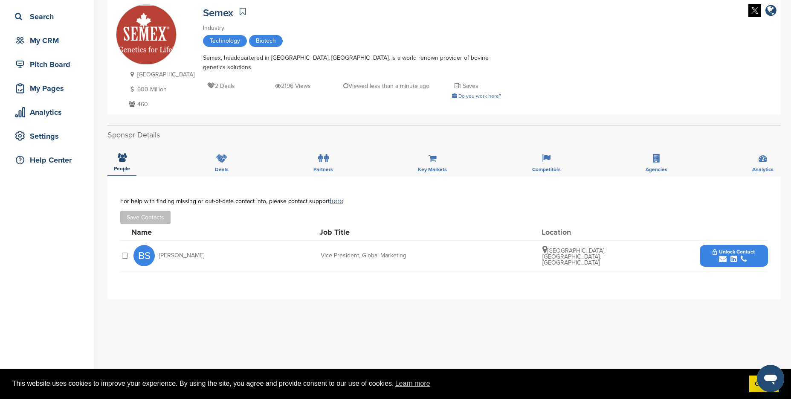
click at [715, 256] on div "submit" at bounding box center [734, 259] width 42 height 8
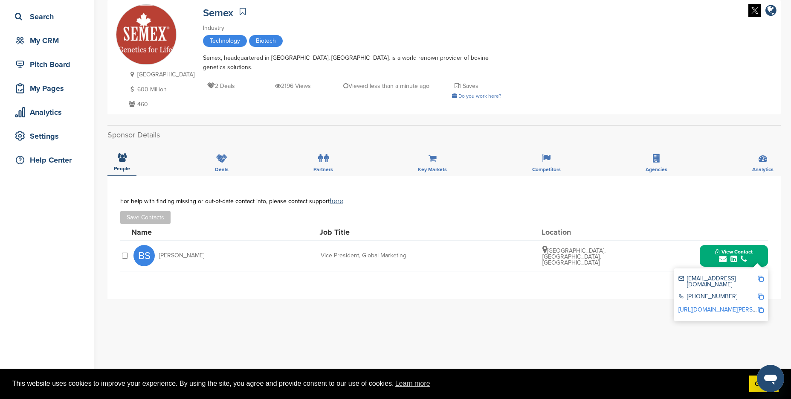
click at [760, 279] on img at bounding box center [761, 279] width 6 height 6
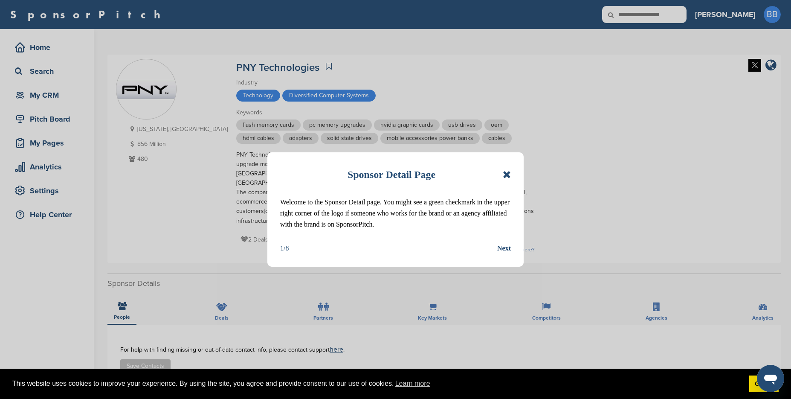
click at [509, 174] on icon at bounding box center [507, 174] width 8 height 10
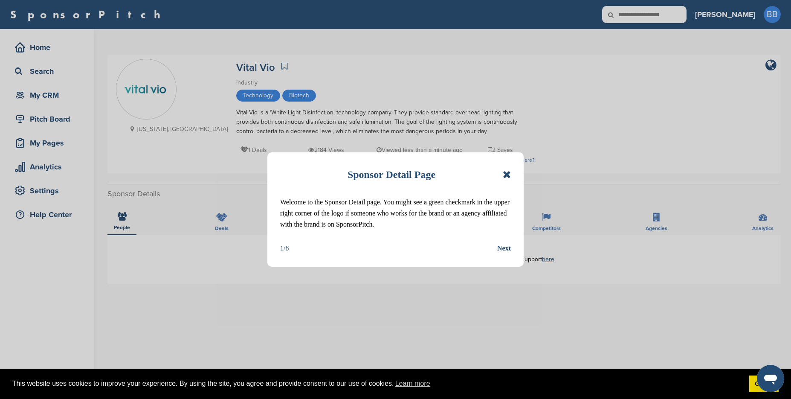
click at [509, 175] on icon at bounding box center [507, 174] width 8 height 10
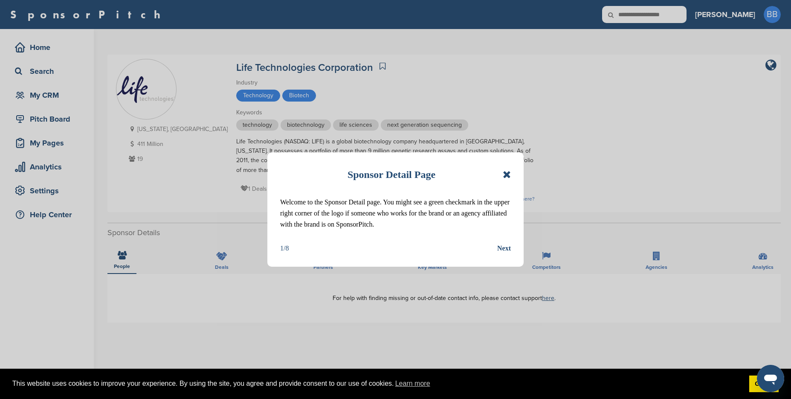
click at [506, 180] on icon at bounding box center [507, 174] width 8 height 10
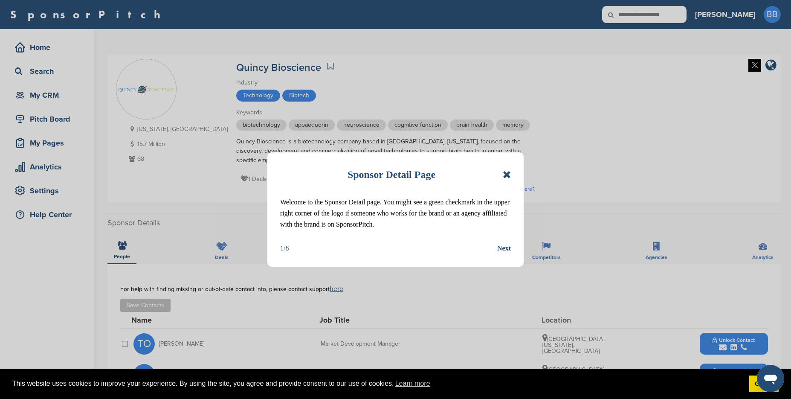
click at [508, 172] on icon at bounding box center [507, 174] width 8 height 10
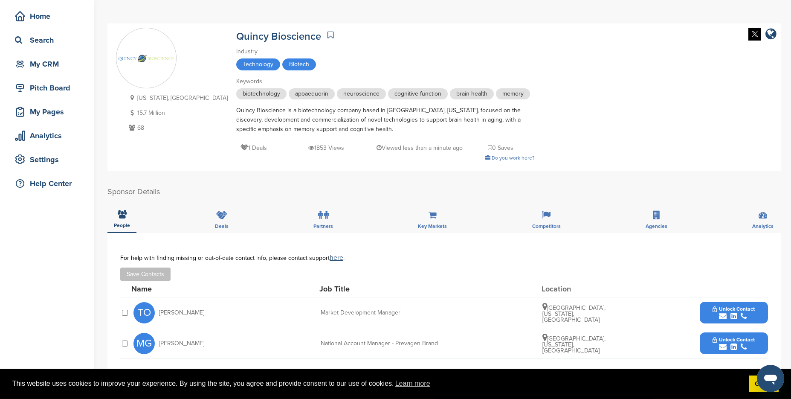
scroll to position [89, 0]
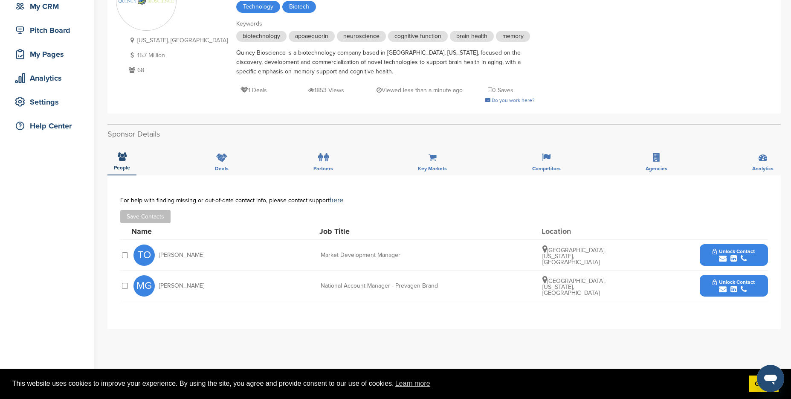
click at [723, 259] on icon "submit" at bounding box center [723, 259] width 8 height 8
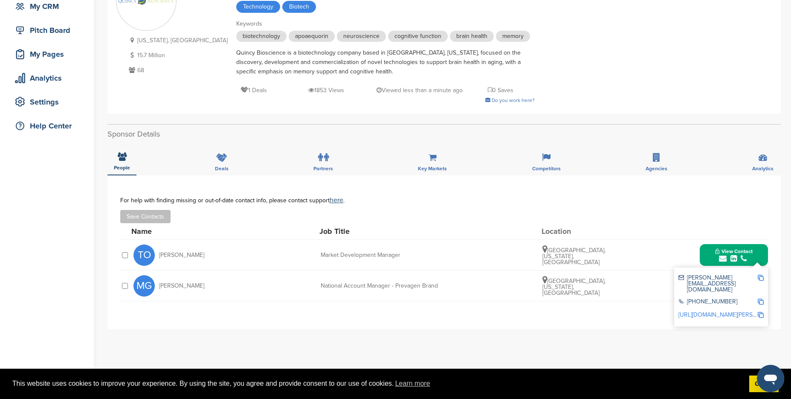
click at [762, 279] on img at bounding box center [761, 278] width 6 height 6
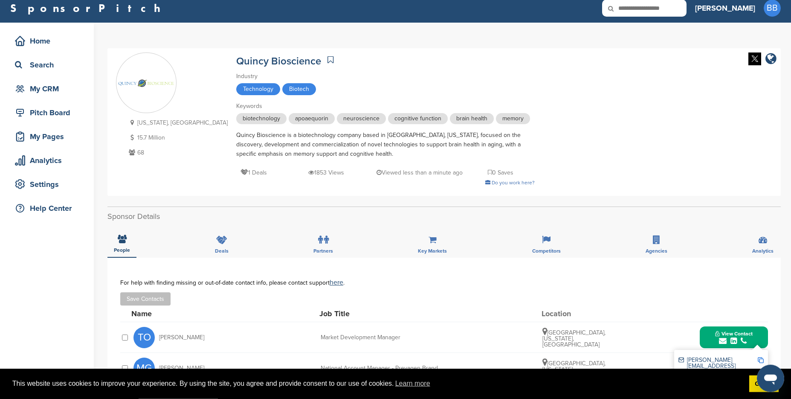
scroll to position [0, 0]
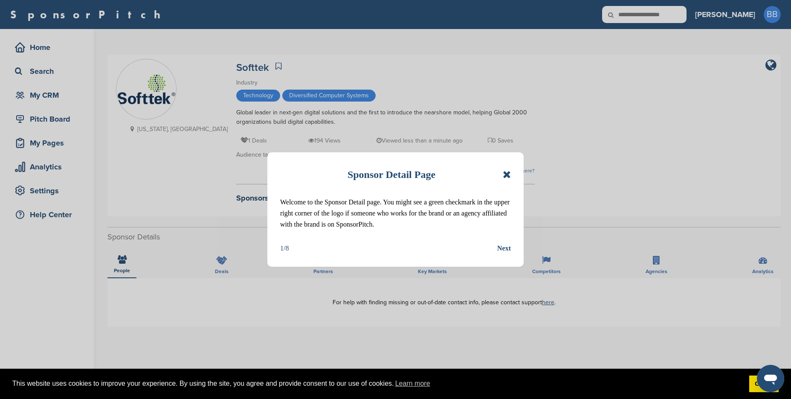
click at [506, 175] on icon at bounding box center [507, 174] width 8 height 10
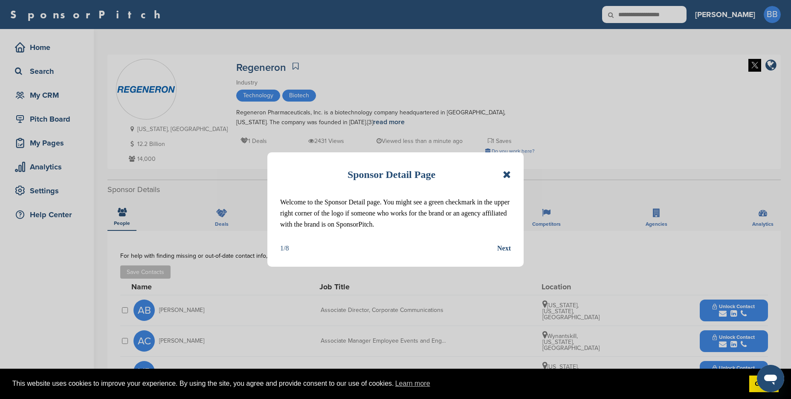
click at [506, 176] on icon at bounding box center [507, 174] width 8 height 10
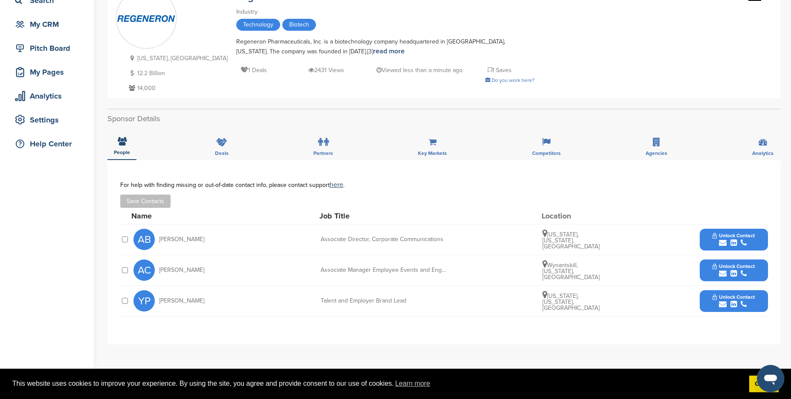
scroll to position [75, 0]
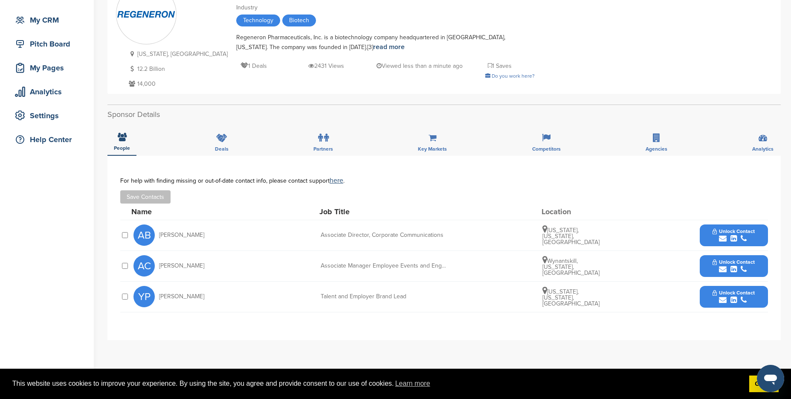
click at [719, 266] on div "submit" at bounding box center [734, 269] width 42 height 8
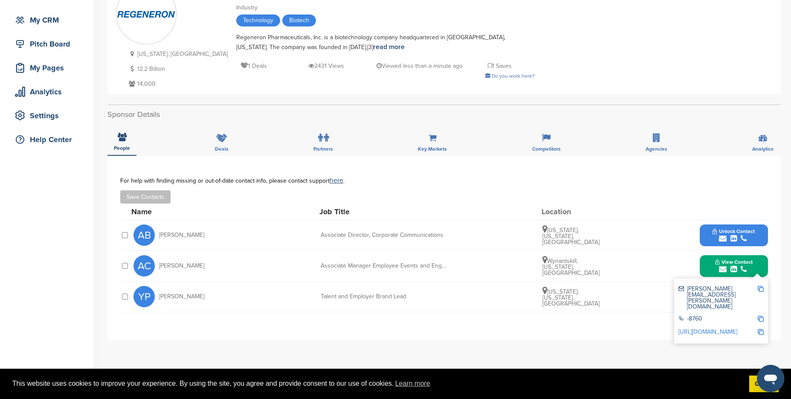
click at [762, 286] on img at bounding box center [761, 289] width 6 height 6
drag, startPoint x: 321, startPoint y: 265, endPoint x: 477, endPoint y: 268, distance: 156.2
click at [449, 268] on div "Associate Manager Employee Events and Engagement" at bounding box center [385, 266] width 128 height 6
copy div "Associate Manager Employee Events and Engagement"
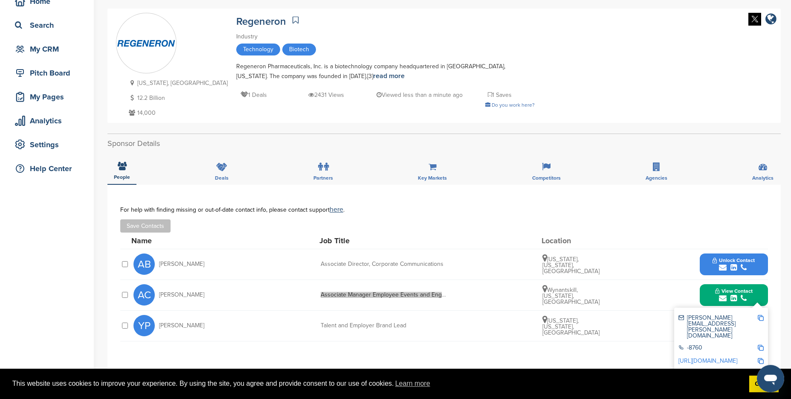
scroll to position [48, 0]
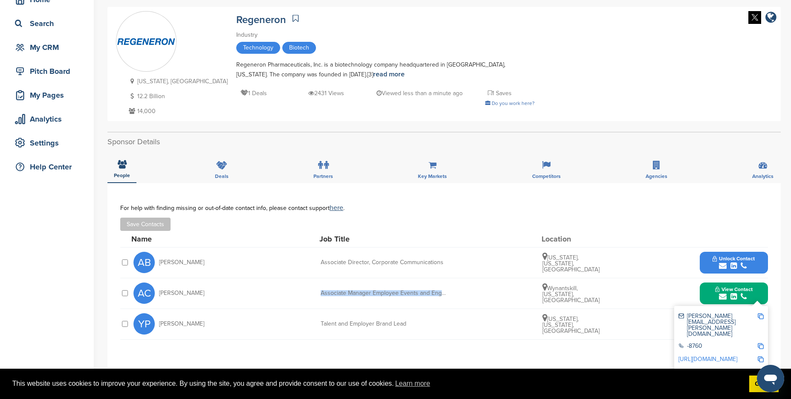
click at [720, 266] on icon "submit" at bounding box center [723, 266] width 8 height 8
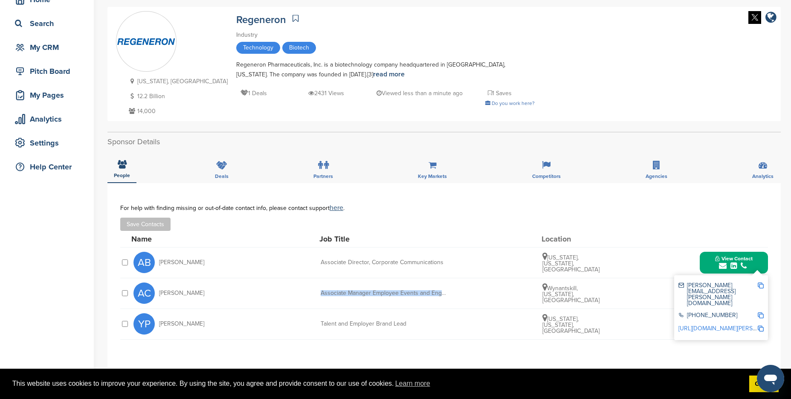
click at [762, 285] on img at bounding box center [761, 285] width 6 height 6
copy div "Associate Manager Employee Events and Engagement"
drag, startPoint x: 320, startPoint y: 262, endPoint x: 456, endPoint y: 269, distance: 136.3
click at [456, 269] on div "AB Alexandra Bowie Associate Director, Corporate Communications New York, New Y…" at bounding box center [451, 262] width 635 height 30
copy div "Associate Director, Corporate Communications"
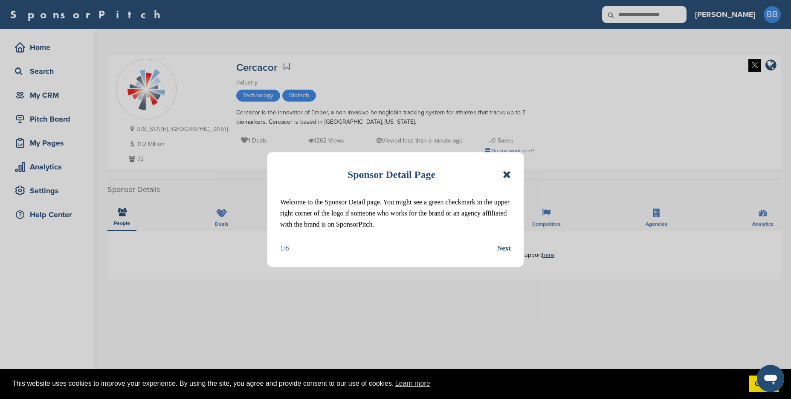
click at [507, 173] on icon at bounding box center [507, 174] width 8 height 10
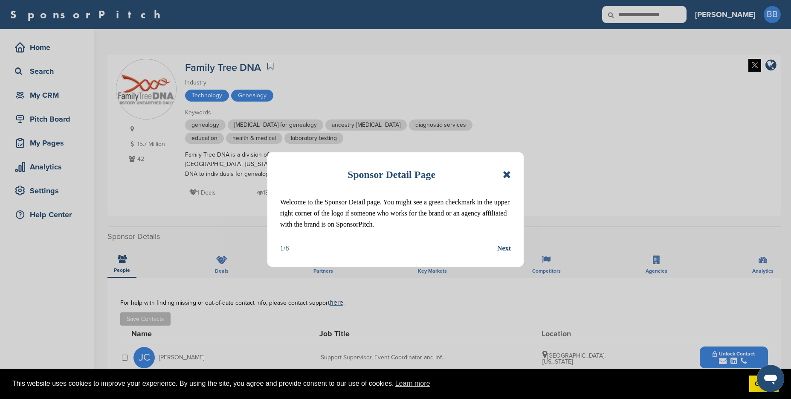
click at [508, 173] on icon at bounding box center [507, 174] width 8 height 10
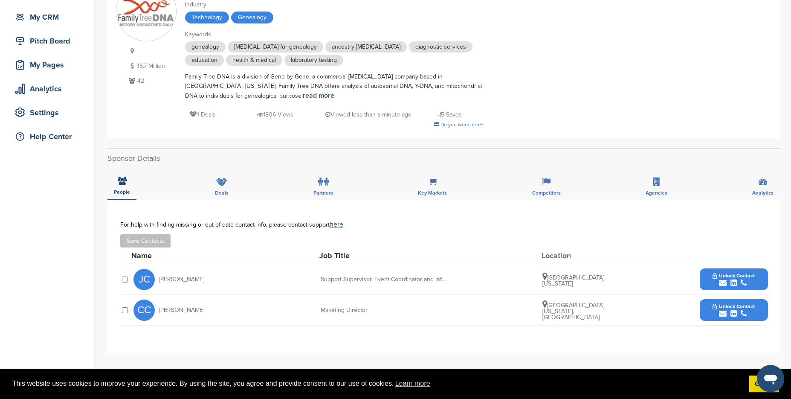
scroll to position [109, 0]
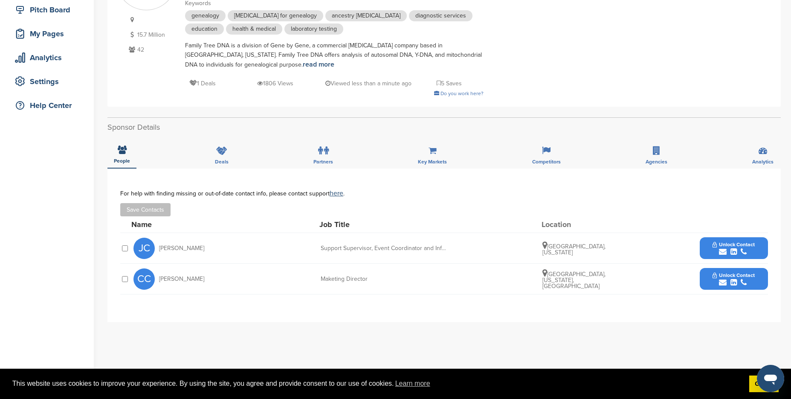
click at [732, 281] on icon "submit" at bounding box center [734, 283] width 6 height 8
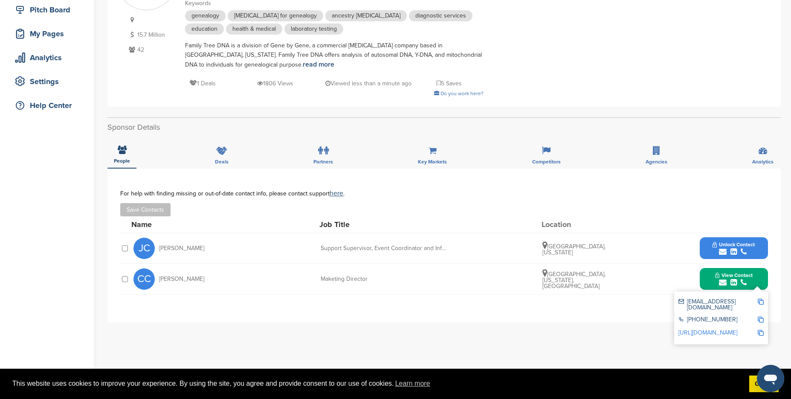
click at [760, 302] on img at bounding box center [761, 302] width 6 height 6
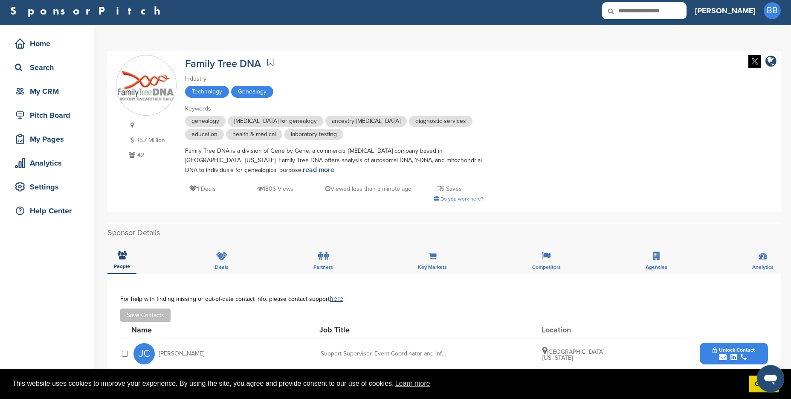
scroll to position [0, 0]
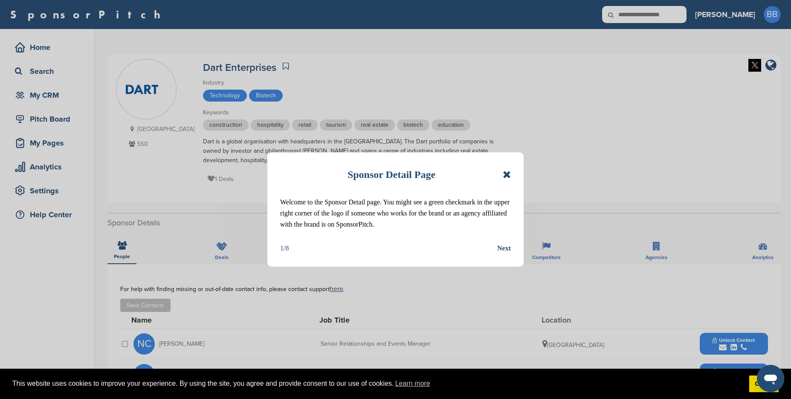
click at [508, 174] on icon at bounding box center [507, 174] width 8 height 10
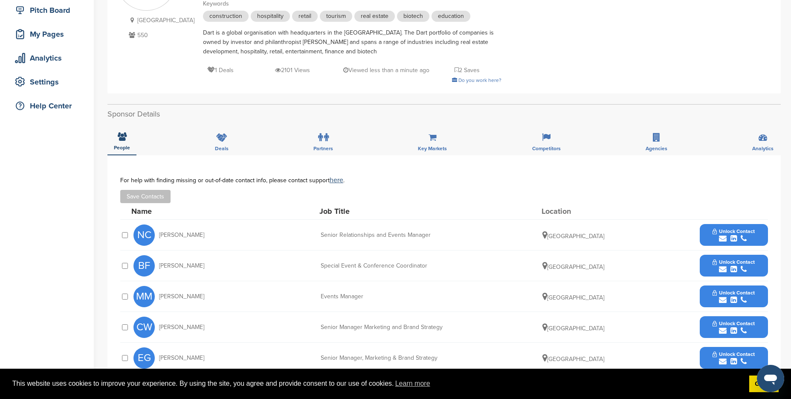
scroll to position [109, 0]
click at [709, 235] on button "Unlock Contact" at bounding box center [734, 235] width 63 height 26
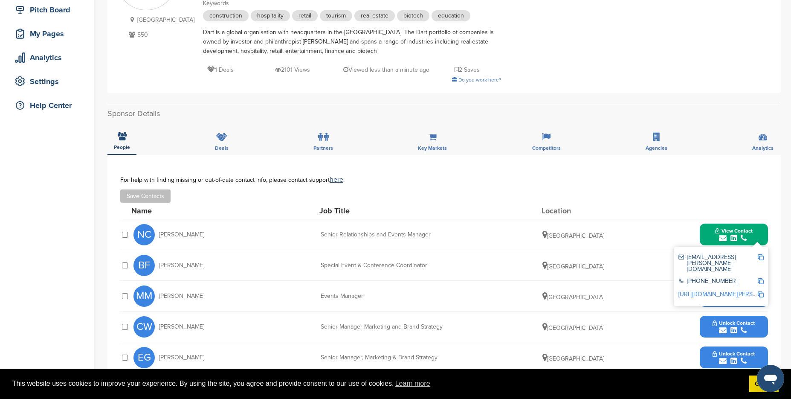
click at [762, 256] on img at bounding box center [761, 257] width 6 height 6
drag, startPoint x: 426, startPoint y: 233, endPoint x: 314, endPoint y: 234, distance: 111.4
click at [321, 234] on div "Senior Relationships and Events Manager" at bounding box center [385, 235] width 128 height 6
copy div "Senior Relationships and Events Manager"
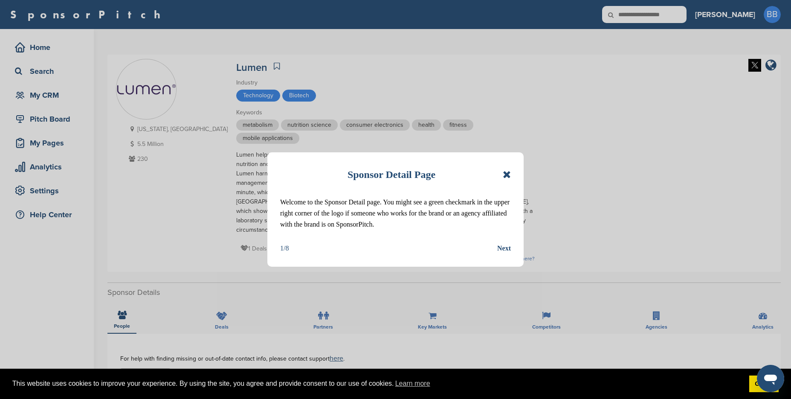
click at [508, 172] on icon at bounding box center [507, 174] width 8 height 10
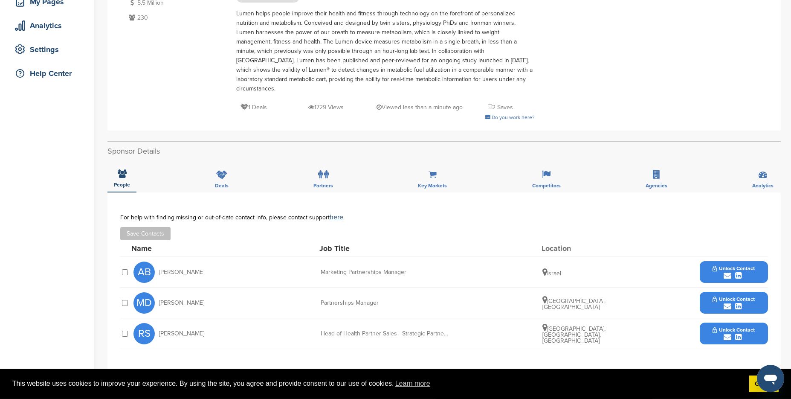
scroll to position [157, 0]
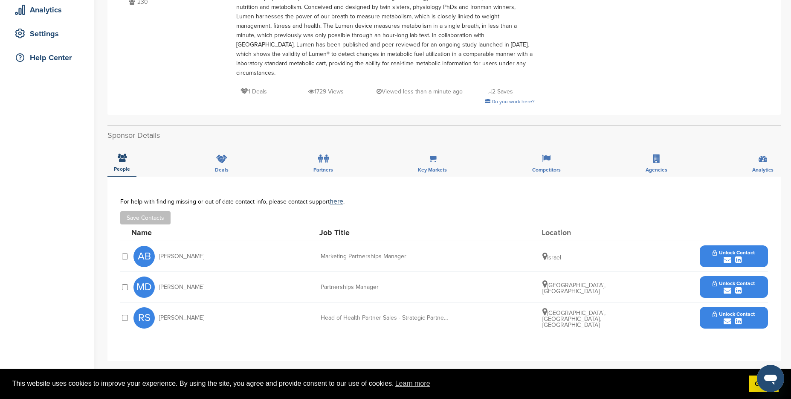
click at [707, 248] on button "Unlock Contact" at bounding box center [734, 257] width 63 height 26
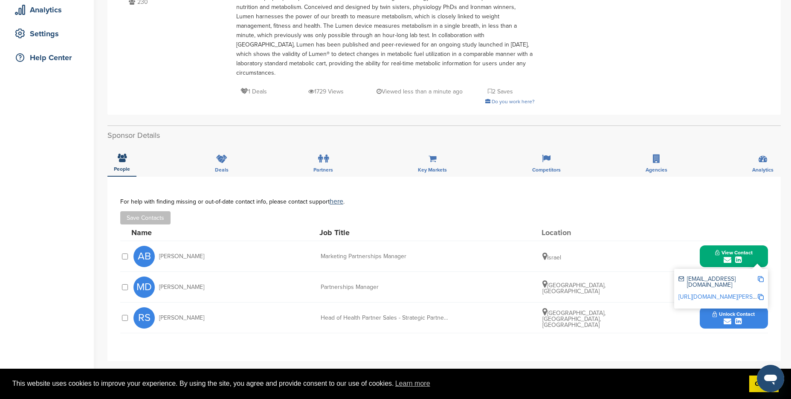
click at [762, 276] on img at bounding box center [761, 279] width 6 height 6
drag, startPoint x: 411, startPoint y: 250, endPoint x: 313, endPoint y: 246, distance: 97.8
click at [321, 253] on div "Marketing Partnerships Manager" at bounding box center [385, 256] width 128 height 6
copy div "Marketing Partnerships Manager"
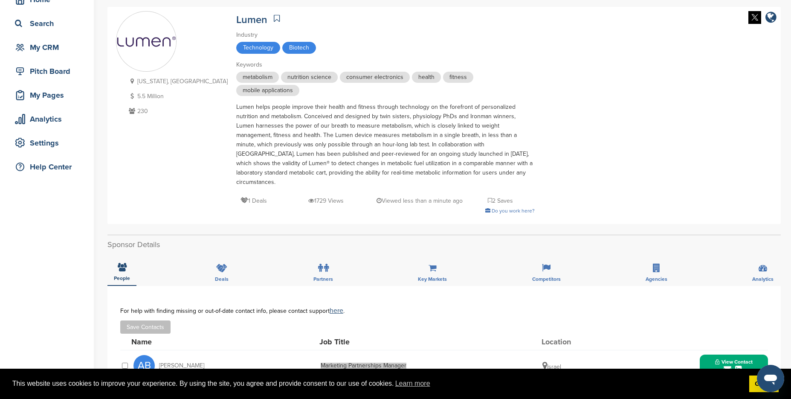
scroll to position [14, 0]
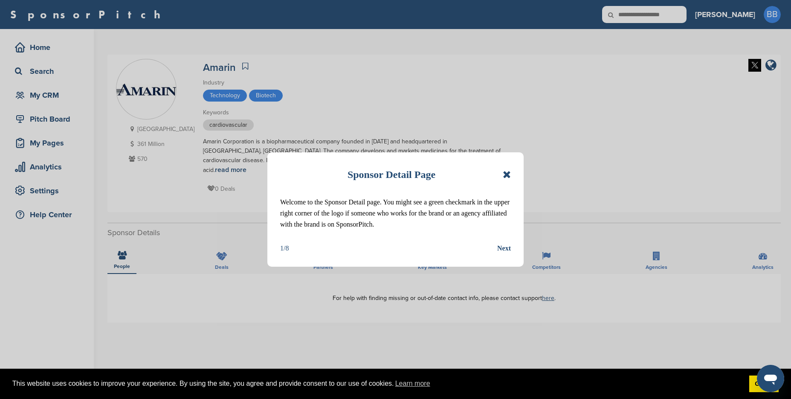
click at [511, 180] on div "Sponsor Detail Page" at bounding box center [395, 174] width 231 height 19
click at [511, 177] on icon at bounding box center [507, 174] width 8 height 10
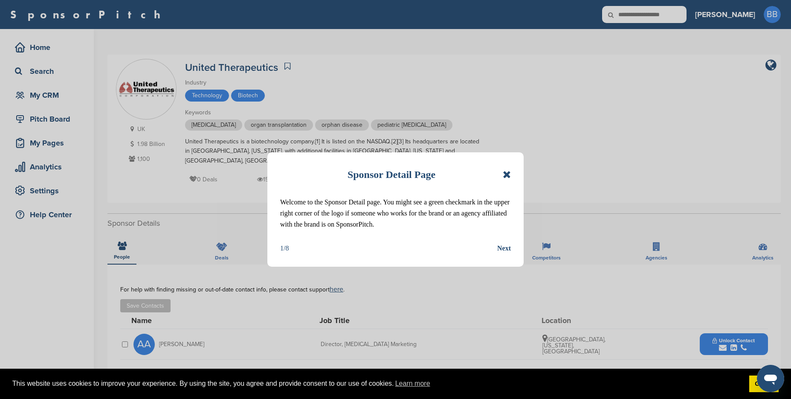
click at [511, 173] on icon at bounding box center [507, 174] width 8 height 10
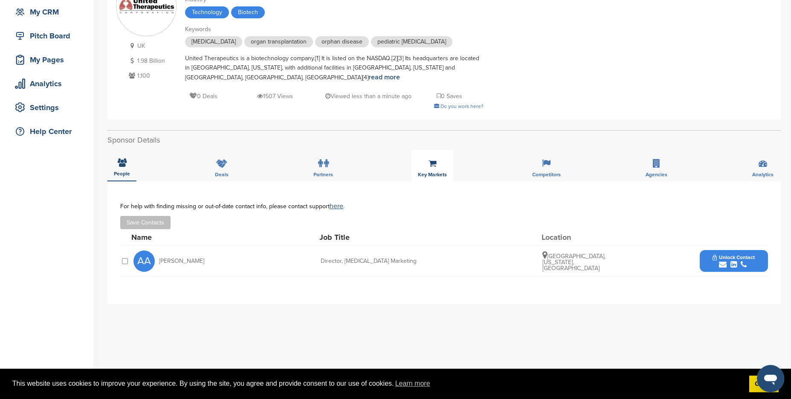
scroll to position [89, 0]
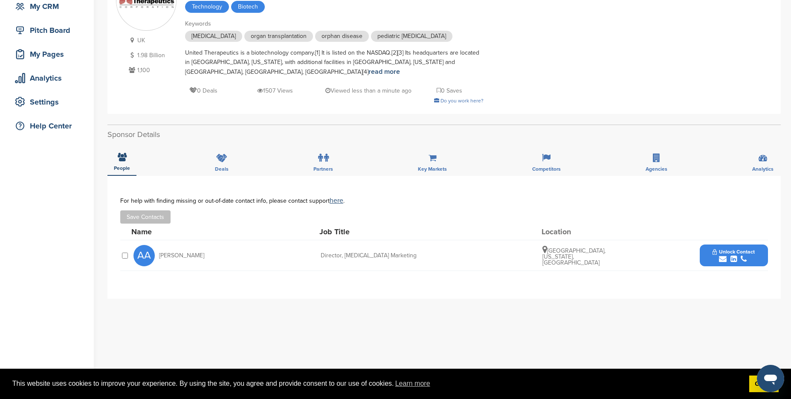
click at [721, 263] on icon "submit" at bounding box center [723, 259] width 8 height 8
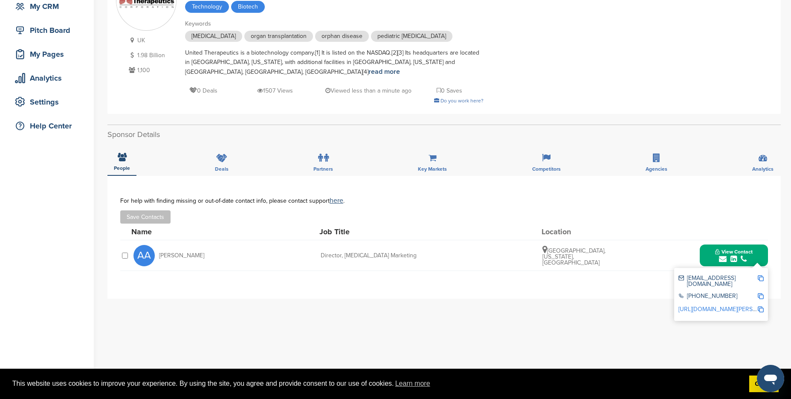
click at [762, 281] on img at bounding box center [761, 278] width 6 height 6
drag, startPoint x: 398, startPoint y: 268, endPoint x: 315, endPoint y: 268, distance: 82.8
click at [321, 259] on div "Director, [MEDICAL_DATA] Marketing" at bounding box center [385, 256] width 128 height 6
copy div "Director, [MEDICAL_DATA] Marketing"
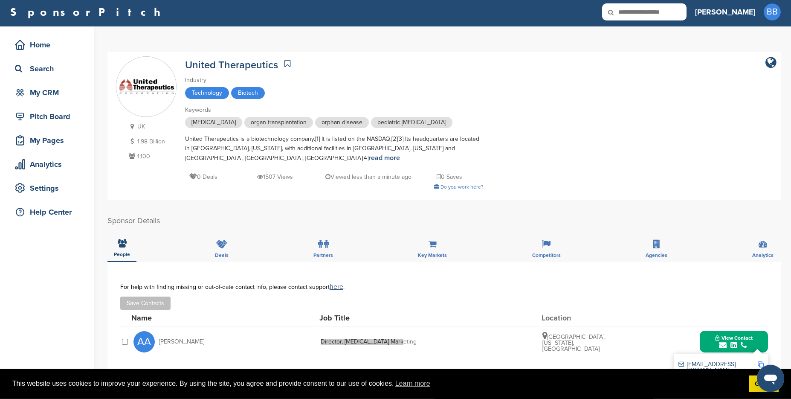
scroll to position [0, 0]
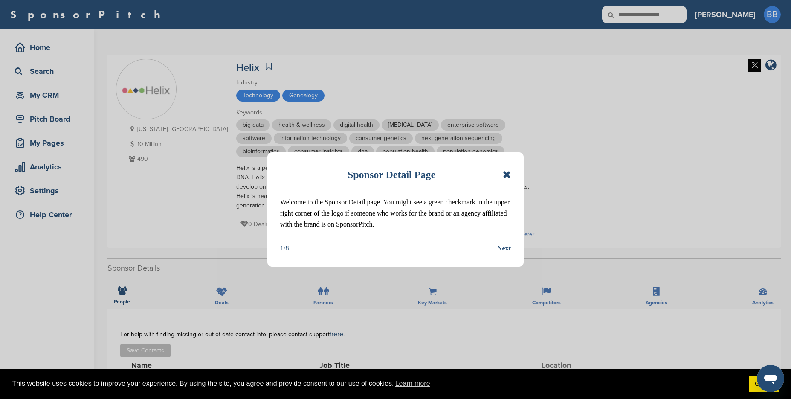
click at [509, 175] on icon at bounding box center [507, 174] width 8 height 10
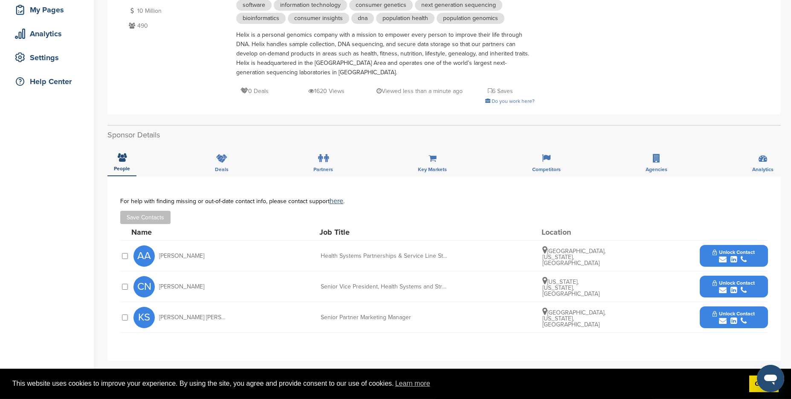
scroll to position [137, 0]
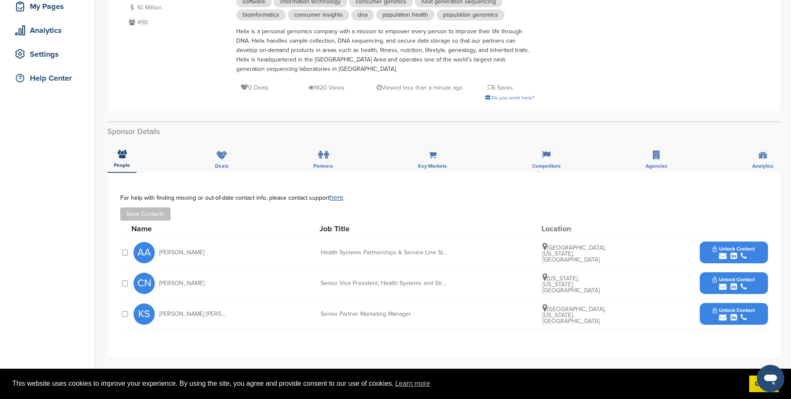
click at [707, 318] on button "Unlock Contact" at bounding box center [734, 314] width 63 height 26
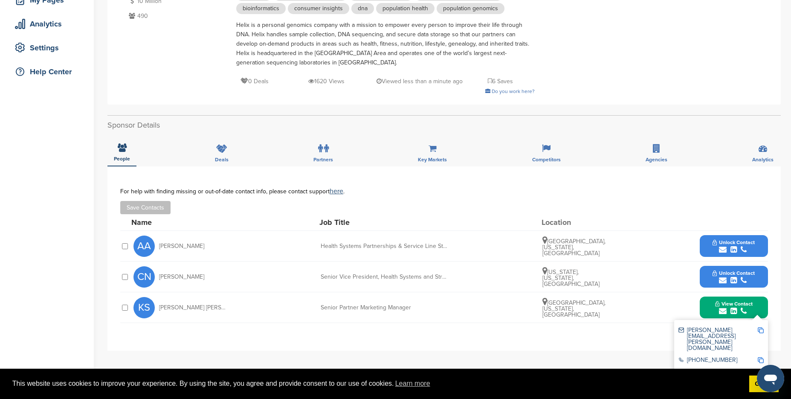
scroll to position [143, 0]
click at [761, 329] on img at bounding box center [761, 330] width 6 height 6
drag, startPoint x: 423, startPoint y: 307, endPoint x: 320, endPoint y: 305, distance: 103.7
click at [321, 305] on div "Senior Partner Marketing Manager" at bounding box center [385, 307] width 128 height 6
copy div "Senior Partner Marketing Manager"
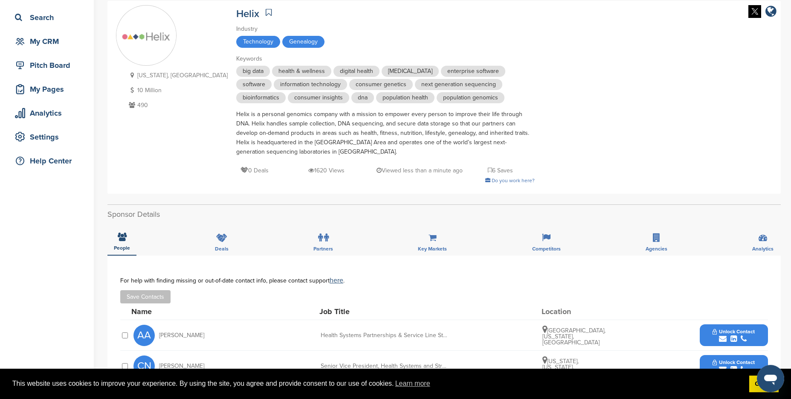
scroll to position [0, 0]
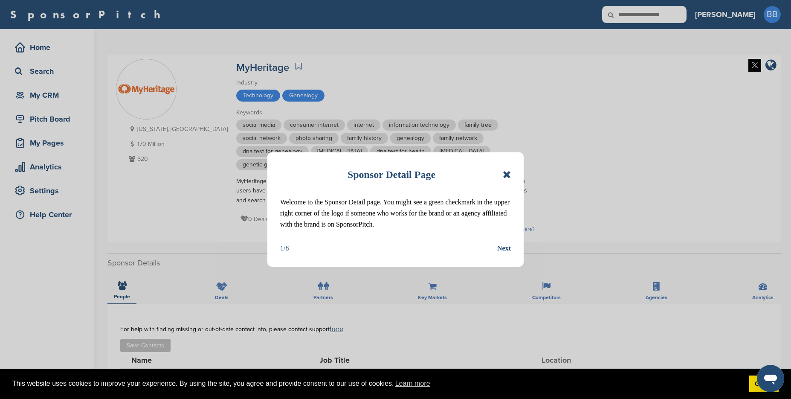
click at [507, 175] on icon at bounding box center [507, 174] width 8 height 10
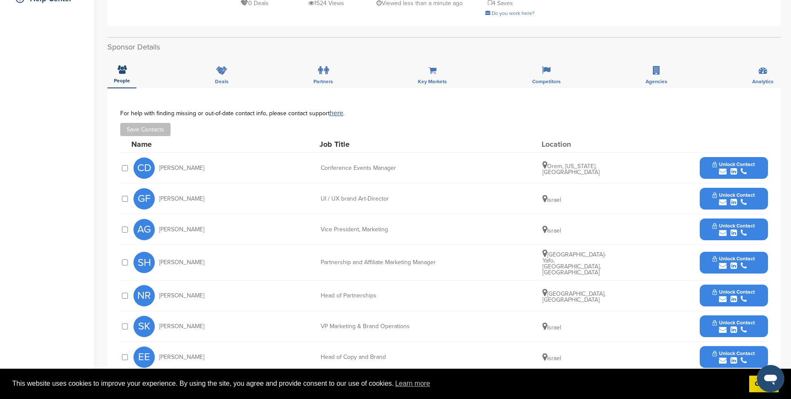
scroll to position [218, 0]
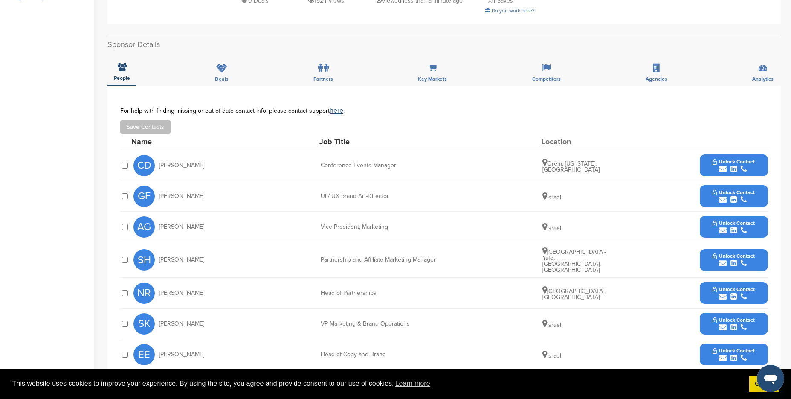
click at [712, 247] on button "Unlock Contact" at bounding box center [734, 260] width 63 height 26
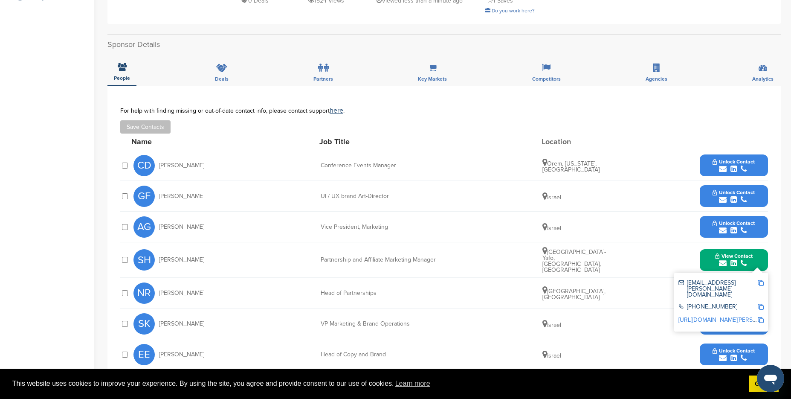
drag, startPoint x: 648, startPoint y: 286, endPoint x: 655, endPoint y: 288, distance: 7.0
click at [648, 287] on div "NR Nir Rosner Head of Partnerships Tel Aviv District, Israel Unlock Contact" at bounding box center [451, 293] width 635 height 30
click at [781, 238] on div "**********" at bounding box center [445, 242] width 674 height 312
drag, startPoint x: 756, startPoint y: 238, endPoint x: 763, endPoint y: 243, distance: 8.2
click at [756, 247] on button "View Contact" at bounding box center [734, 260] width 58 height 26
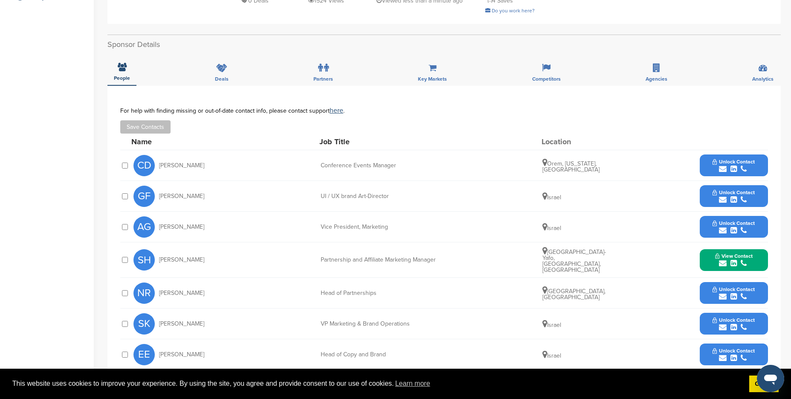
click at [756, 280] on button "Unlock Contact" at bounding box center [734, 293] width 63 height 26
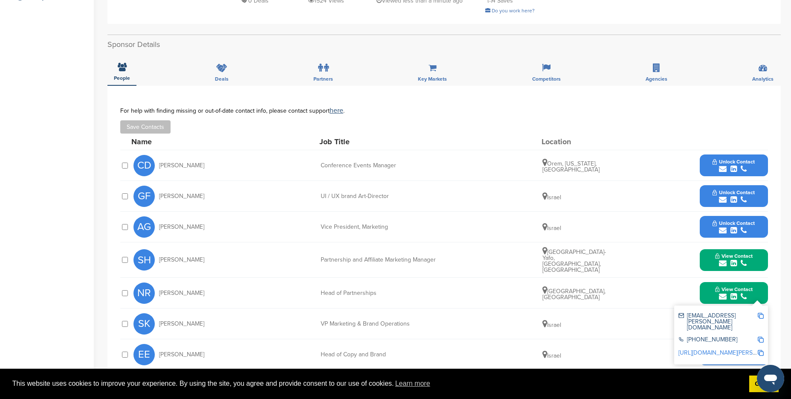
click at [761, 313] on img at bounding box center [761, 316] width 6 height 6
drag, startPoint x: 384, startPoint y: 276, endPoint x: 309, endPoint y: 280, distance: 75.2
click at [321, 290] on div "Head of Partnerships" at bounding box center [385, 293] width 128 height 6
drag, startPoint x: 319, startPoint y: 276, endPoint x: 389, endPoint y: 279, distance: 69.6
click at [389, 279] on div "NR Nir Rosner Head of Partnerships Tel Aviv District, Israel View Contact nir.r…" at bounding box center [451, 293] width 635 height 30
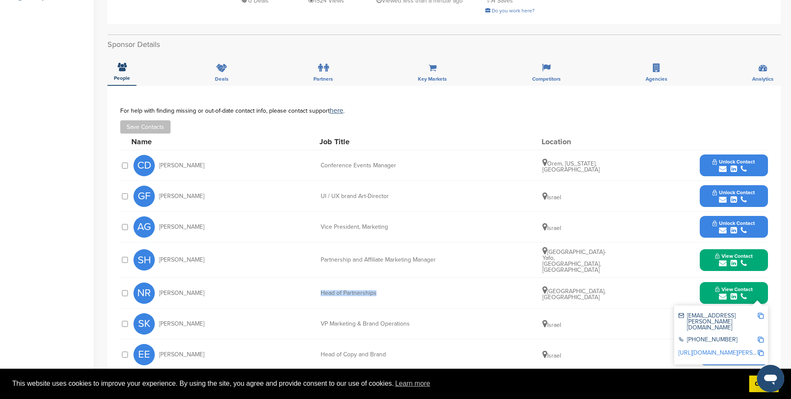
copy div "Head of Partnerships"
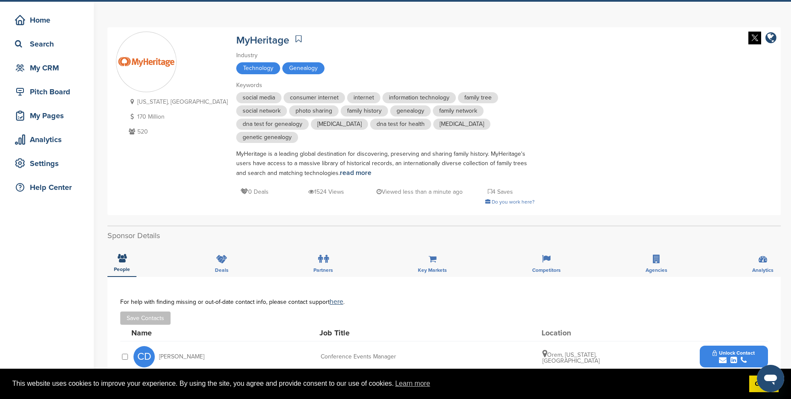
scroll to position [0, 0]
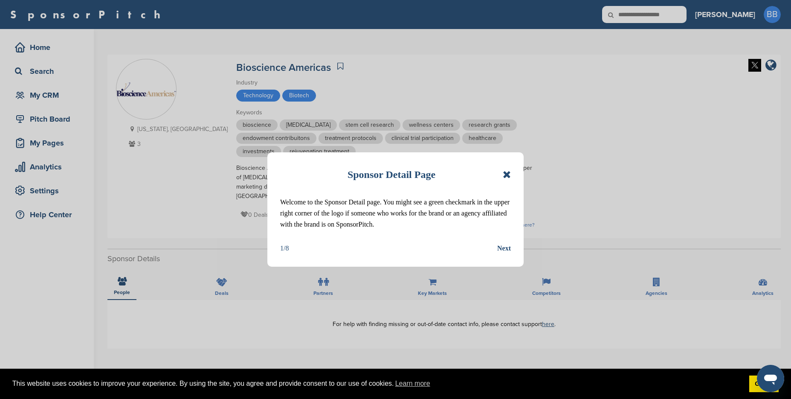
click at [506, 176] on icon at bounding box center [507, 174] width 8 height 10
